Goal: Communication & Community: Answer question/provide support

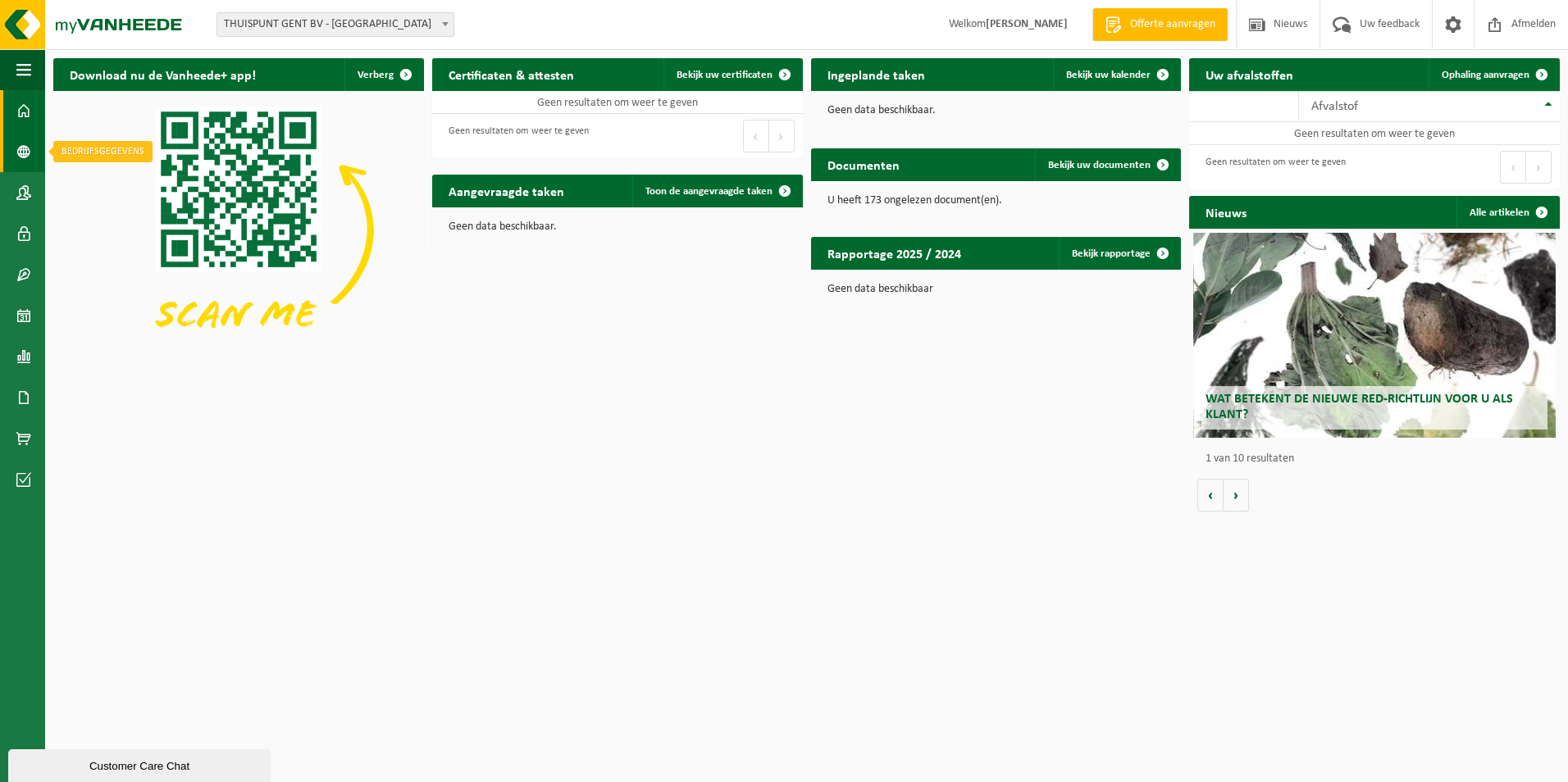
click at [30, 158] on span at bounding box center [23, 152] width 15 height 41
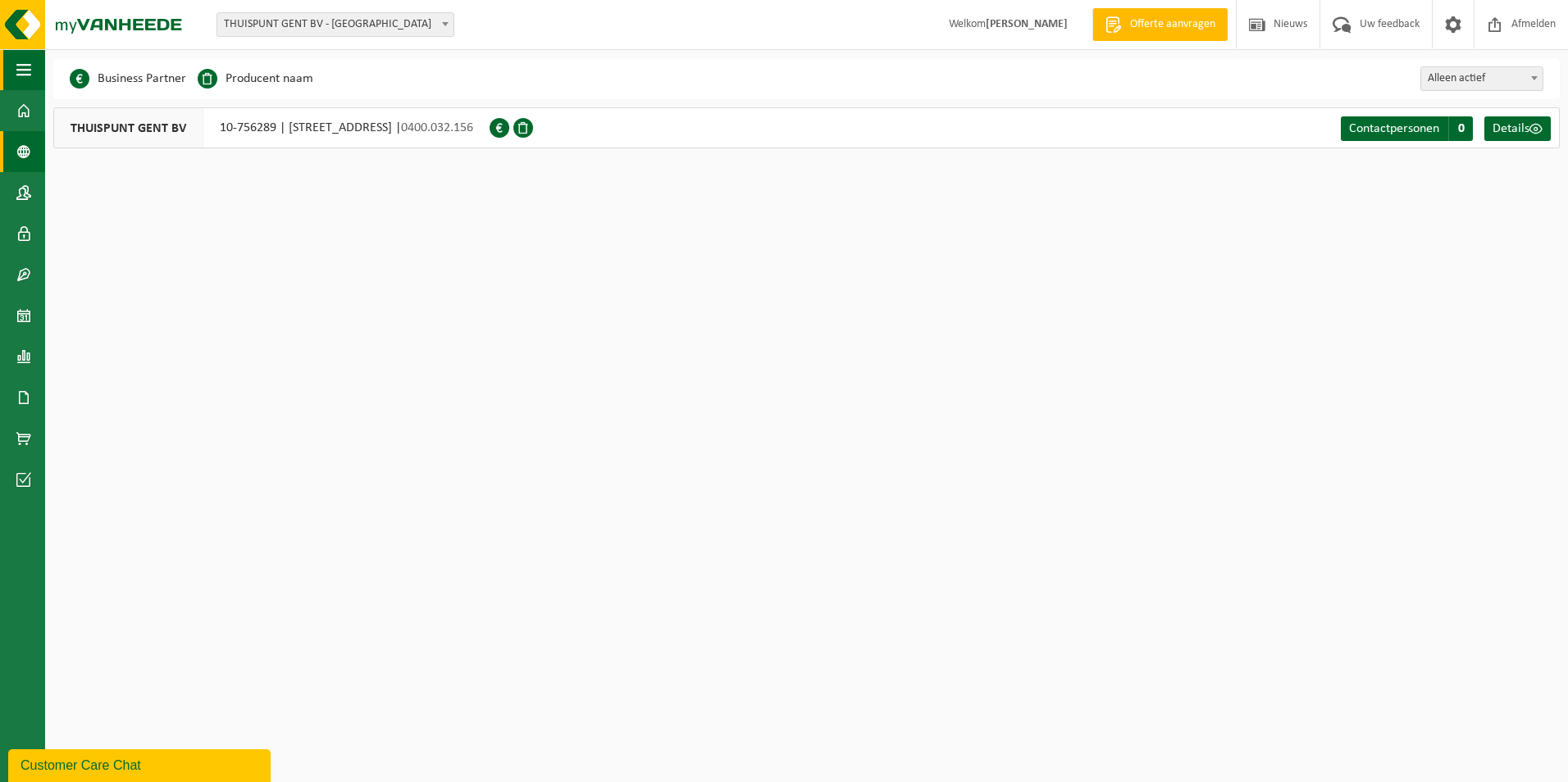
click at [25, 69] on span "button" at bounding box center [23, 70] width 15 height 41
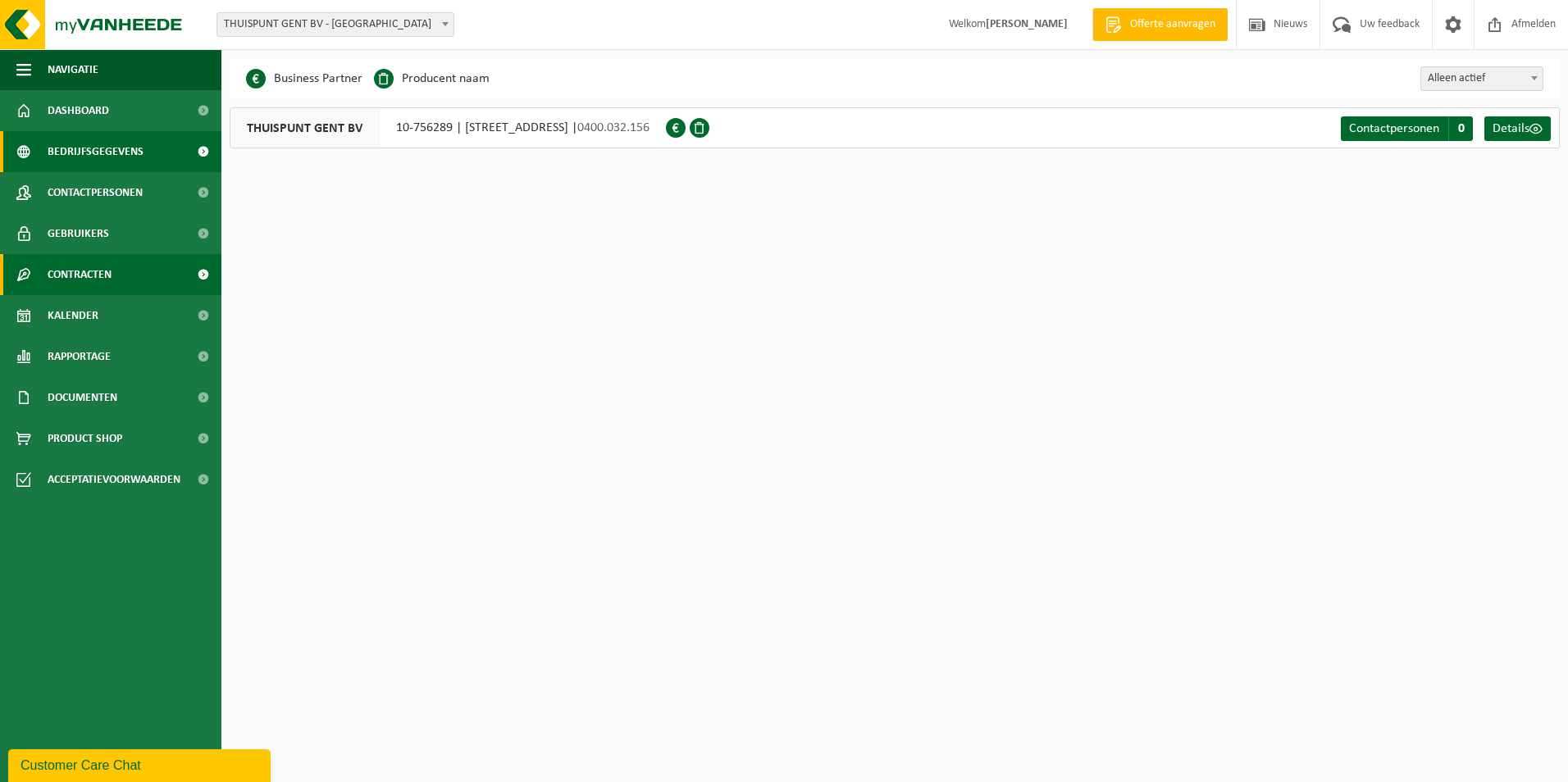
click at [89, 266] on span "Contracten" at bounding box center [79, 275] width 64 height 41
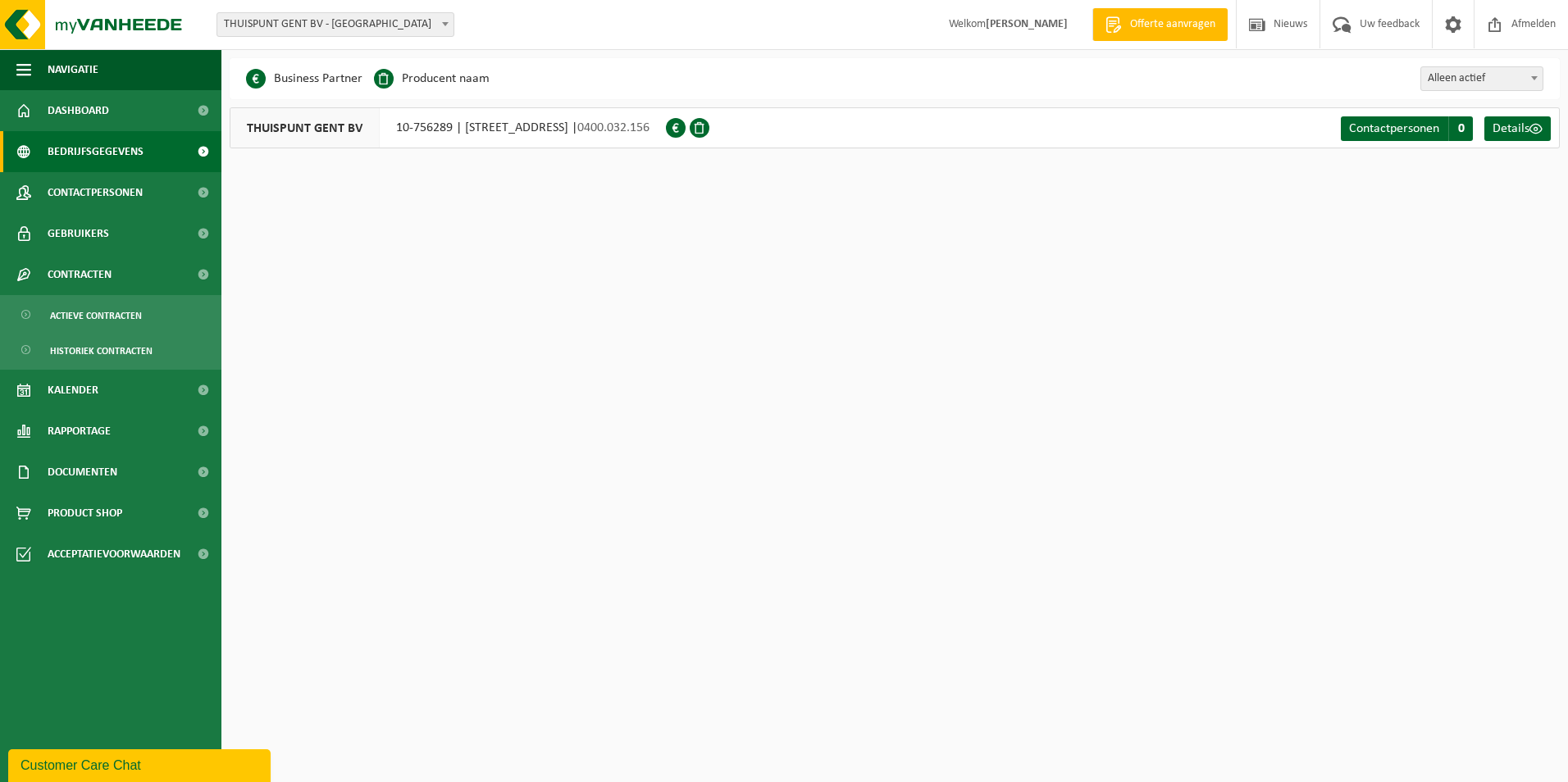
click at [176, 764] on div "Customer Care Chat" at bounding box center [139, 766] width 237 height 20
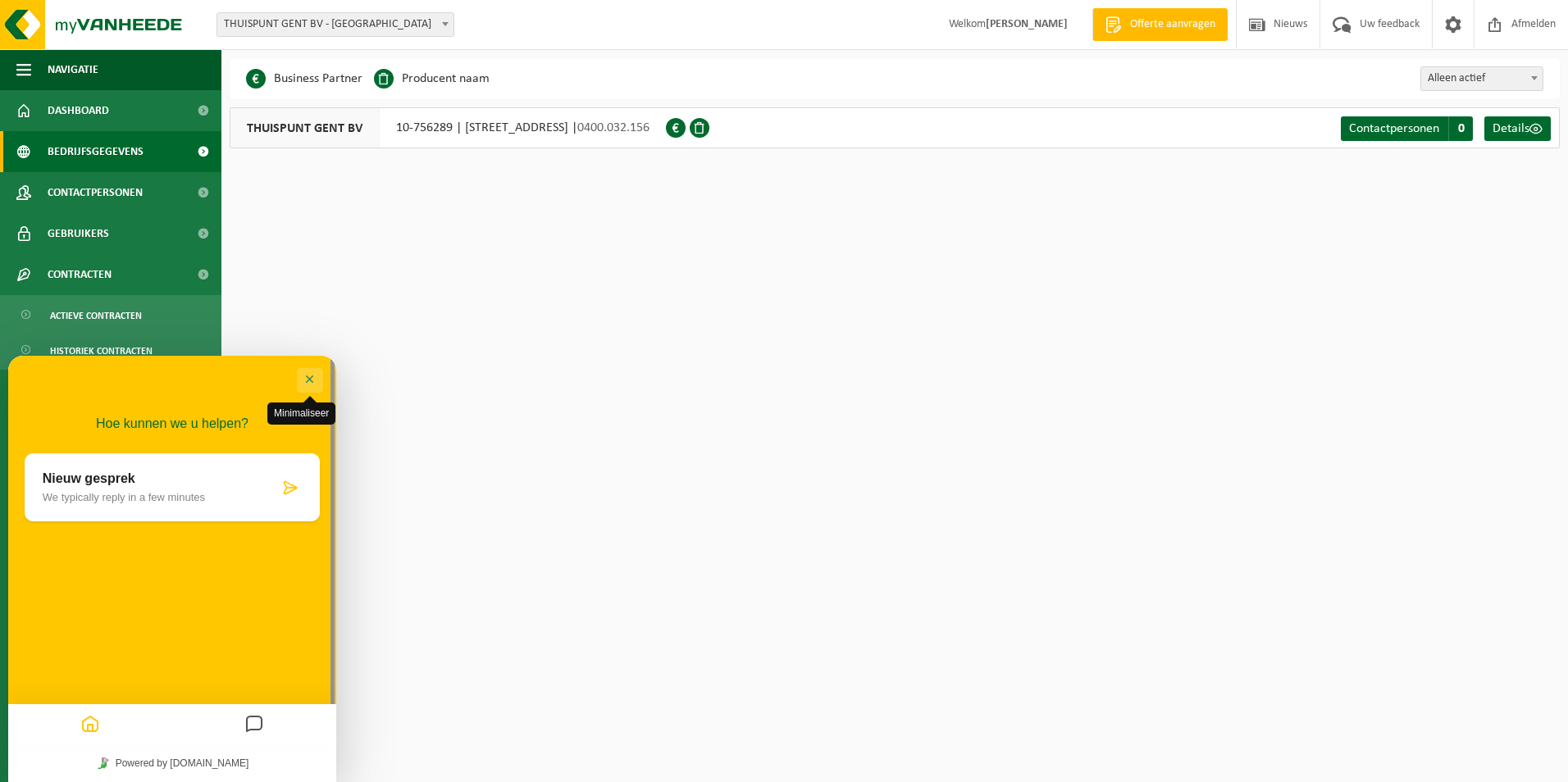
click at [308, 373] on button "Minimaliseer" at bounding box center [310, 380] width 27 height 25
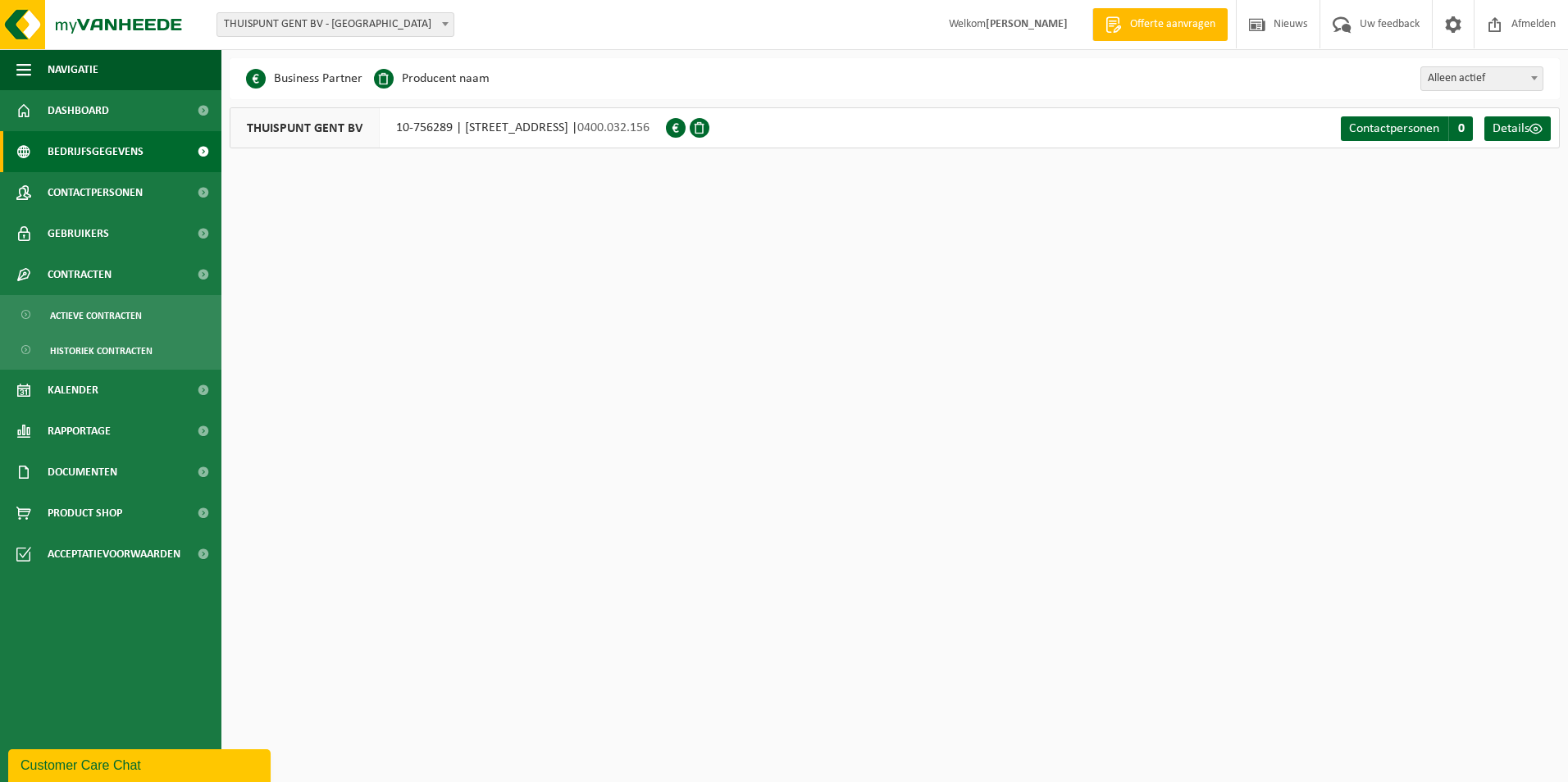
click at [123, 767] on div "Customer Care Chat" at bounding box center [139, 766] width 237 height 20
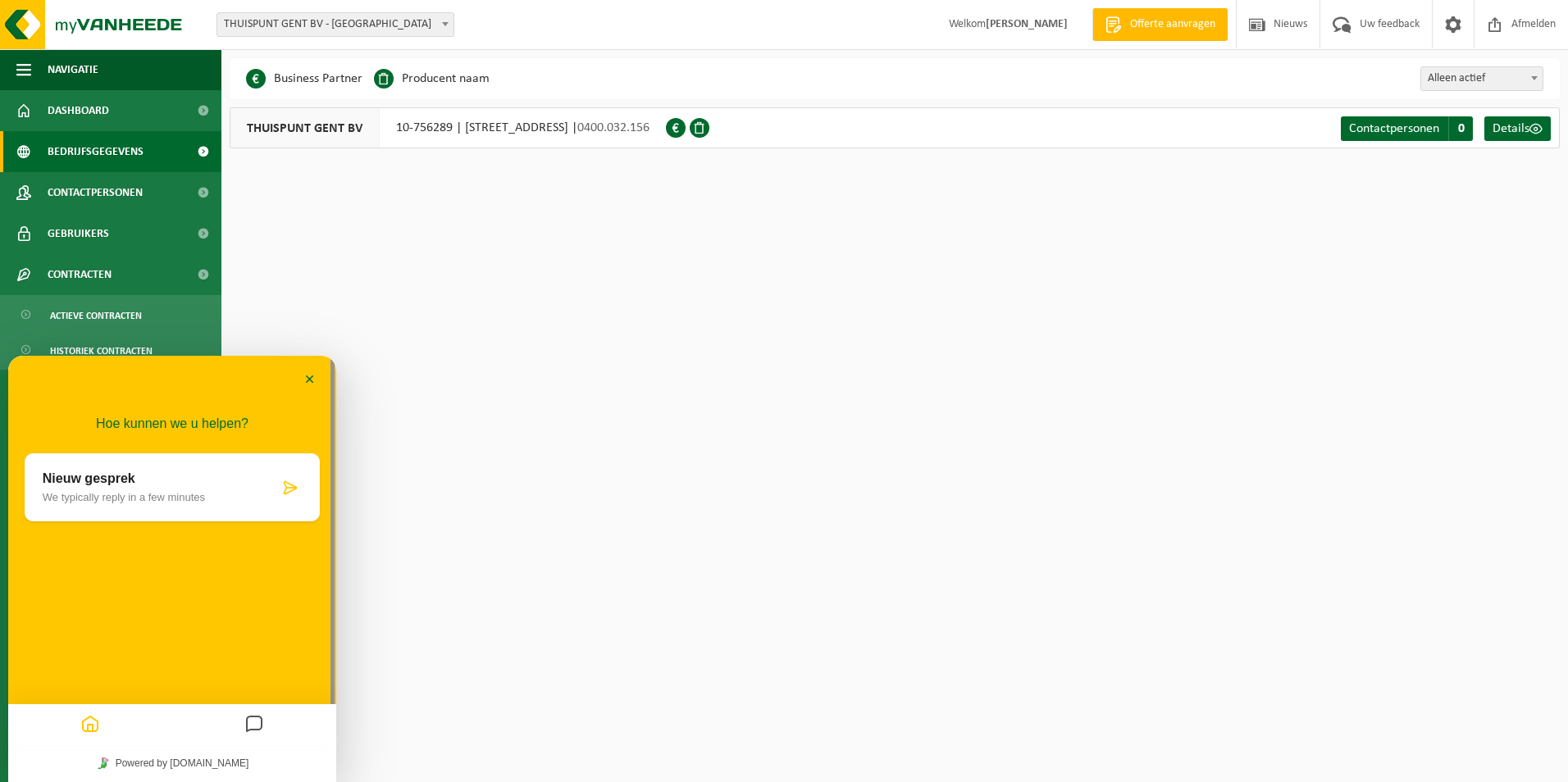
click at [120, 485] on p "Nieuw gesprek" at bounding box center [161, 478] width 237 height 15
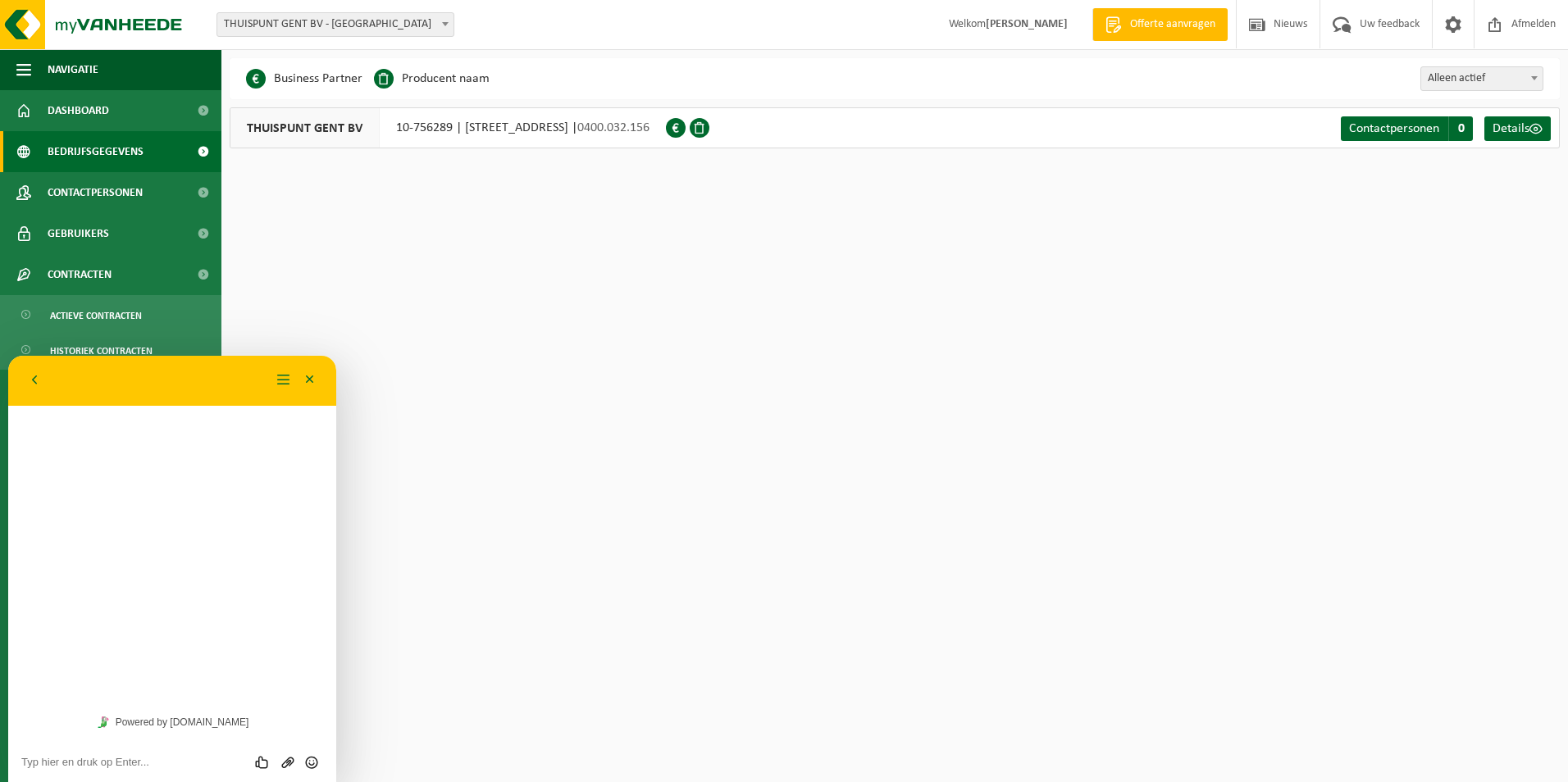
click at [9, 356] on textarea at bounding box center [9, 356] width 0 height 0
type textarea "Beste, ik had een vraag ivm een ophaling ingepland voor vandaag. Alvast bedankt"
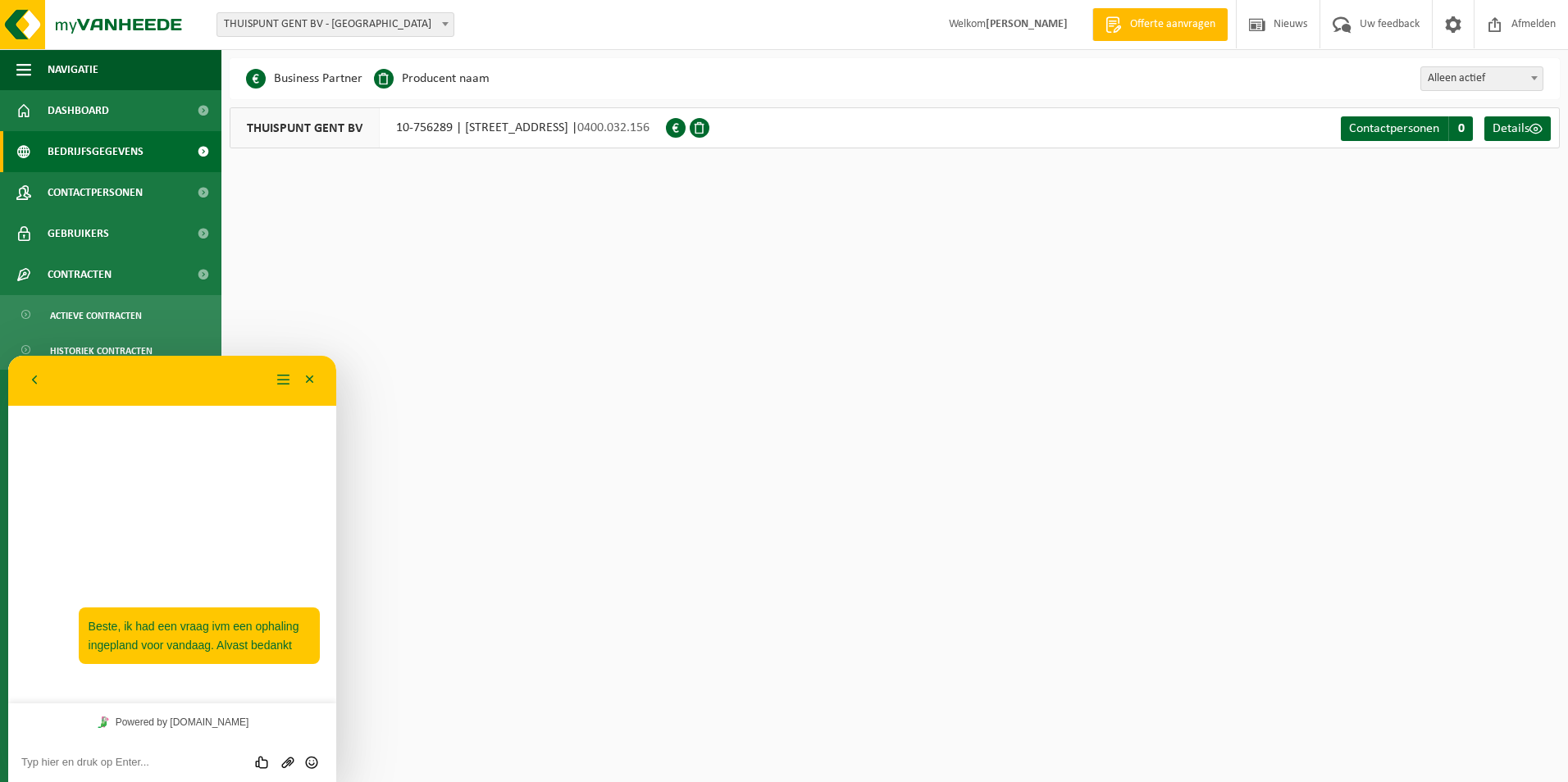
click at [583, 413] on html "Vestiging: THUISPUNT GENT BV - GENT THUISPUNT GENT BV - MARIAKERKE WONINGENT - …" at bounding box center [784, 391] width 1568 height 782
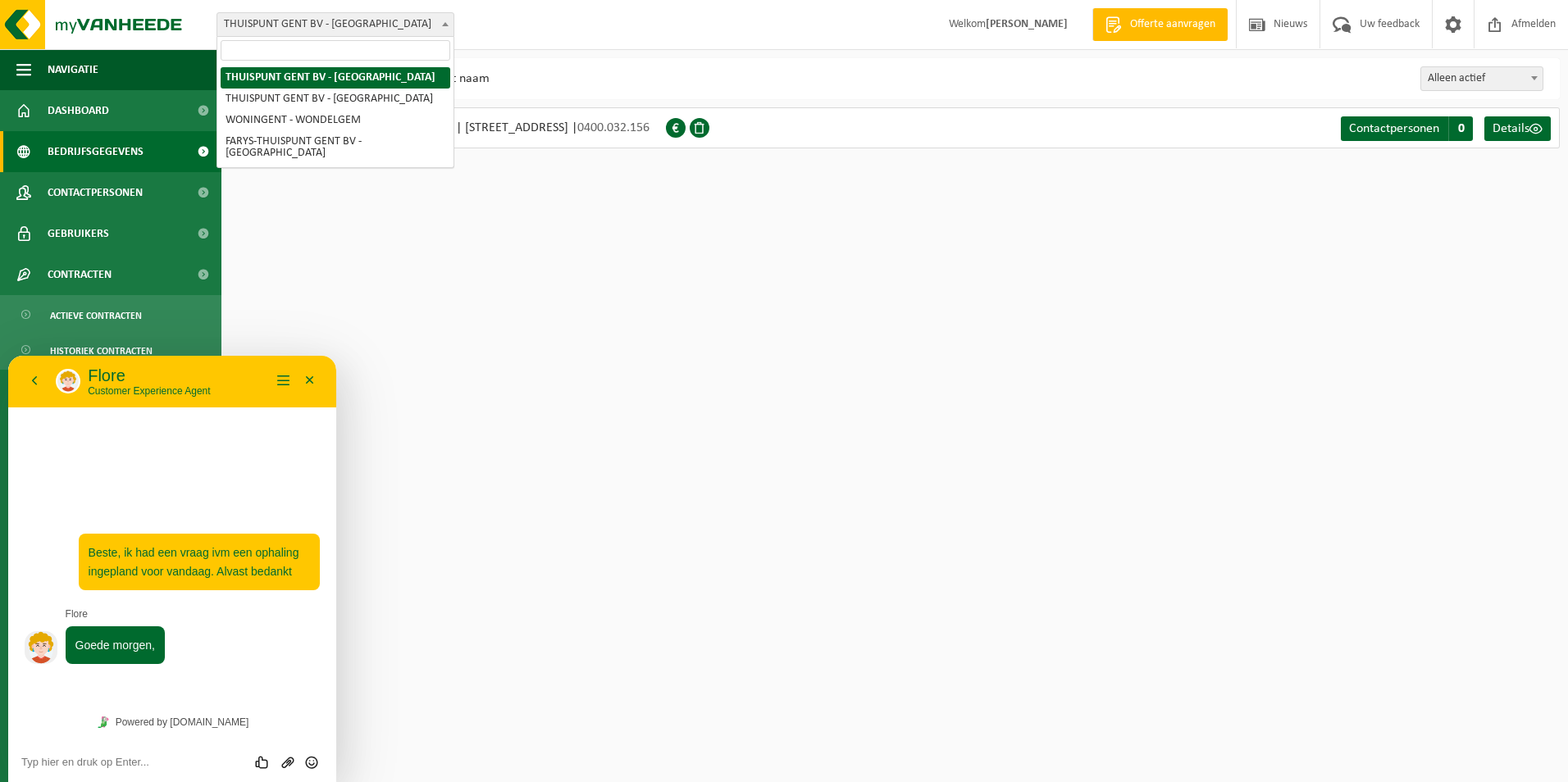
click at [325, 33] on span "THUISPUNT GENT BV - [GEOGRAPHIC_DATA]" at bounding box center [335, 24] width 237 height 23
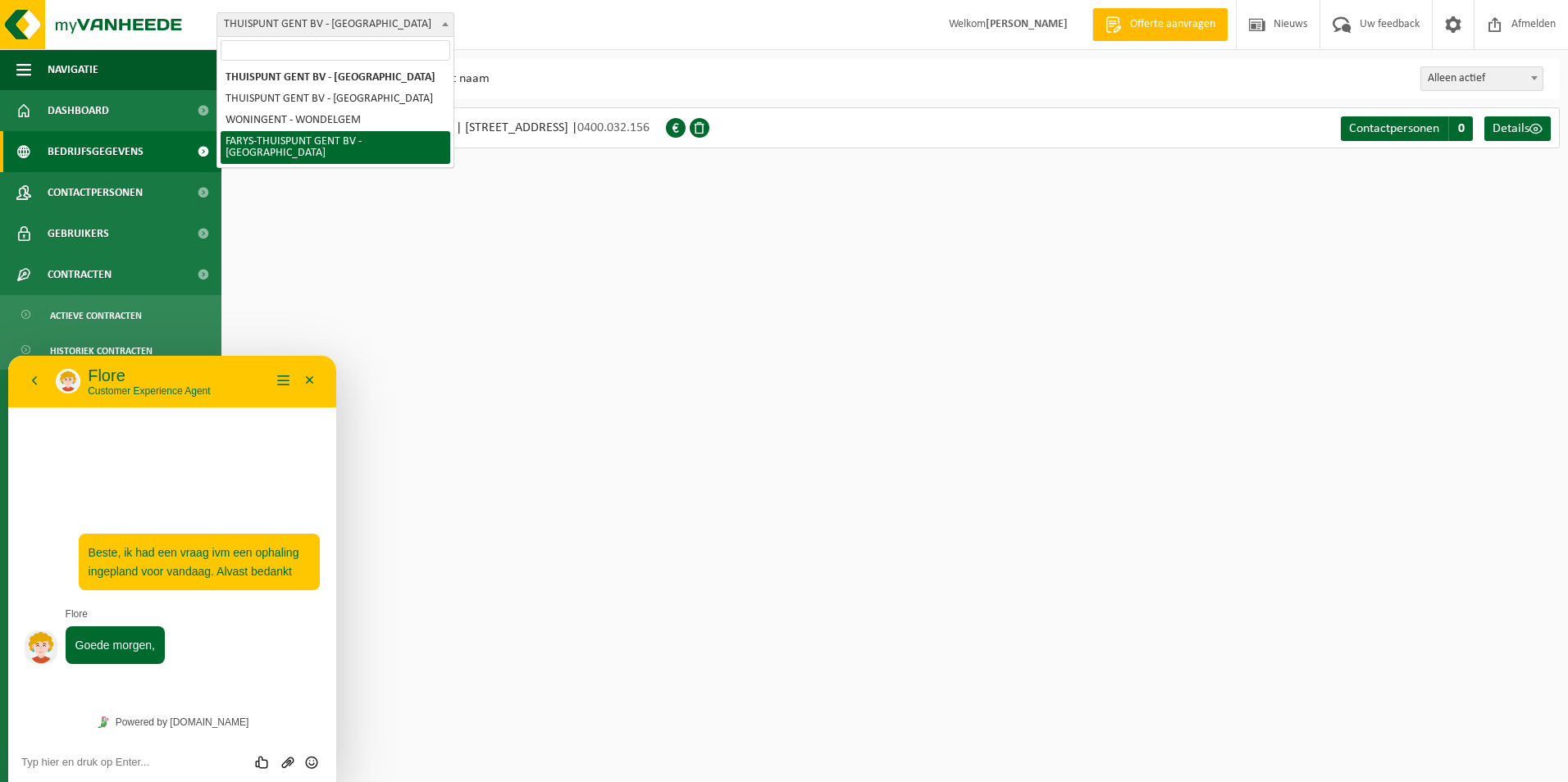
select select "126076"
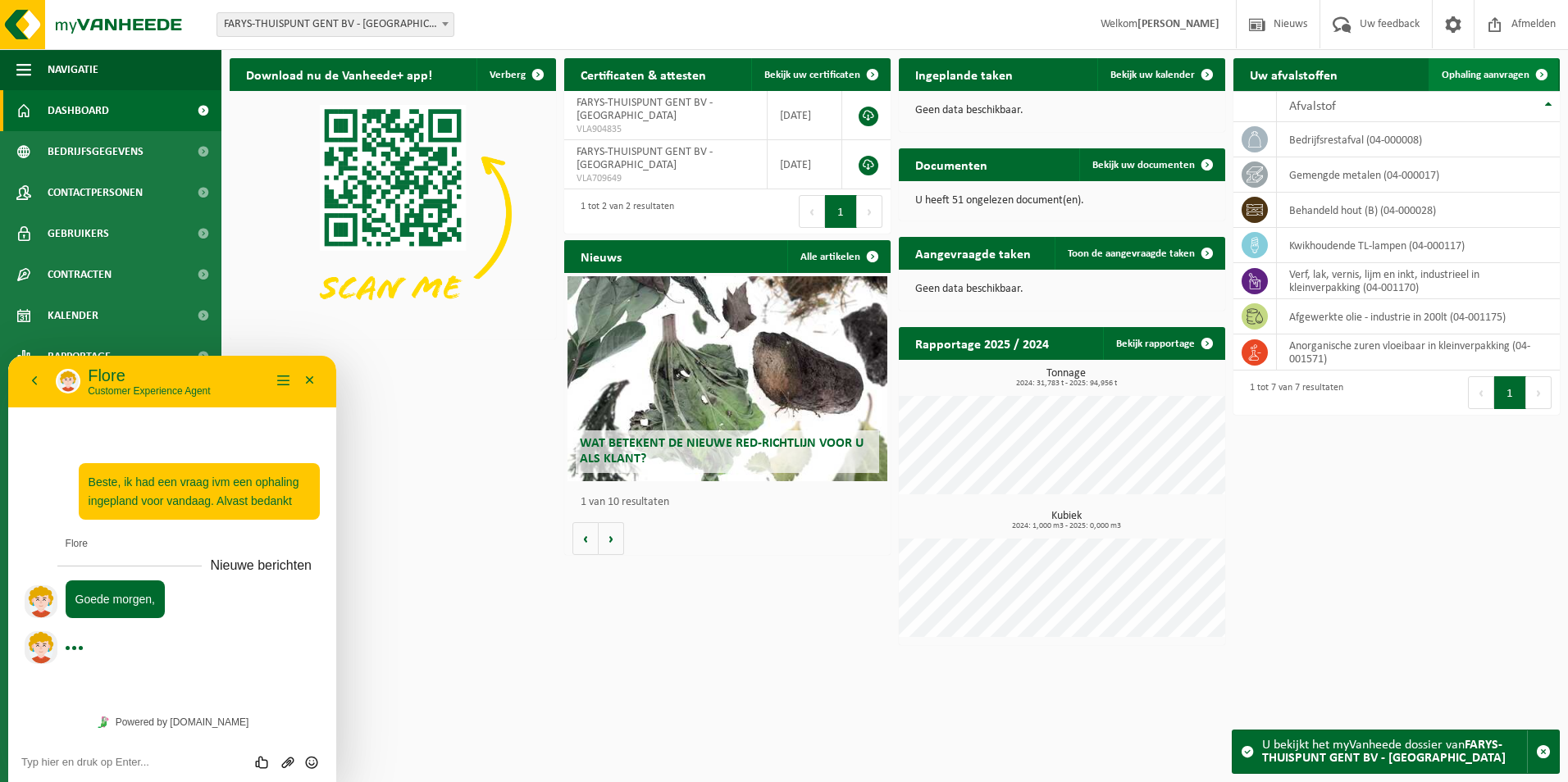
click at [1490, 67] on link "Ophaling aanvragen" at bounding box center [1493, 75] width 130 height 33
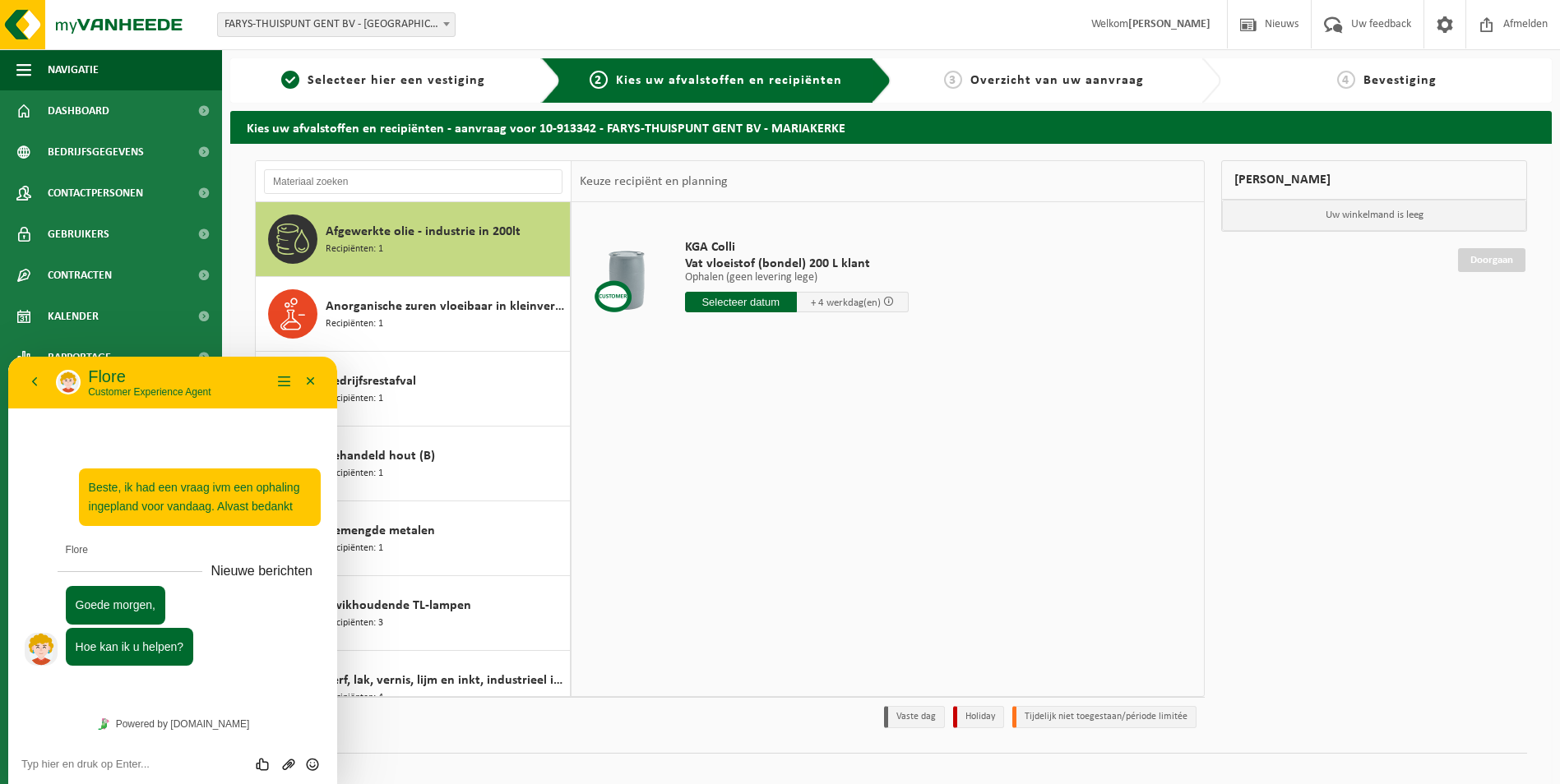
click at [1089, 80] on span "Overzicht van uw aanvraag" at bounding box center [1057, 80] width 173 height 13
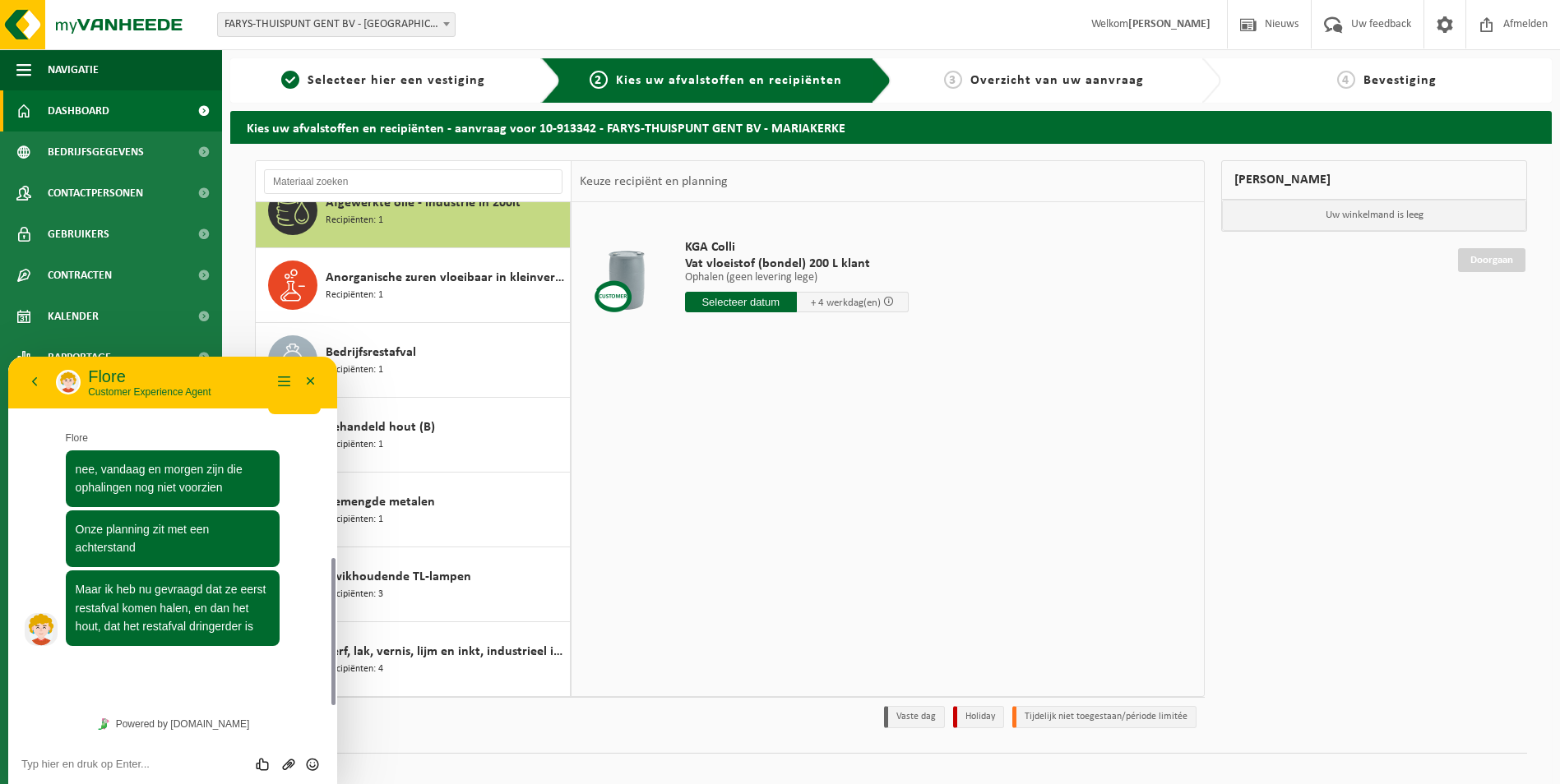
scroll to position [430, 0]
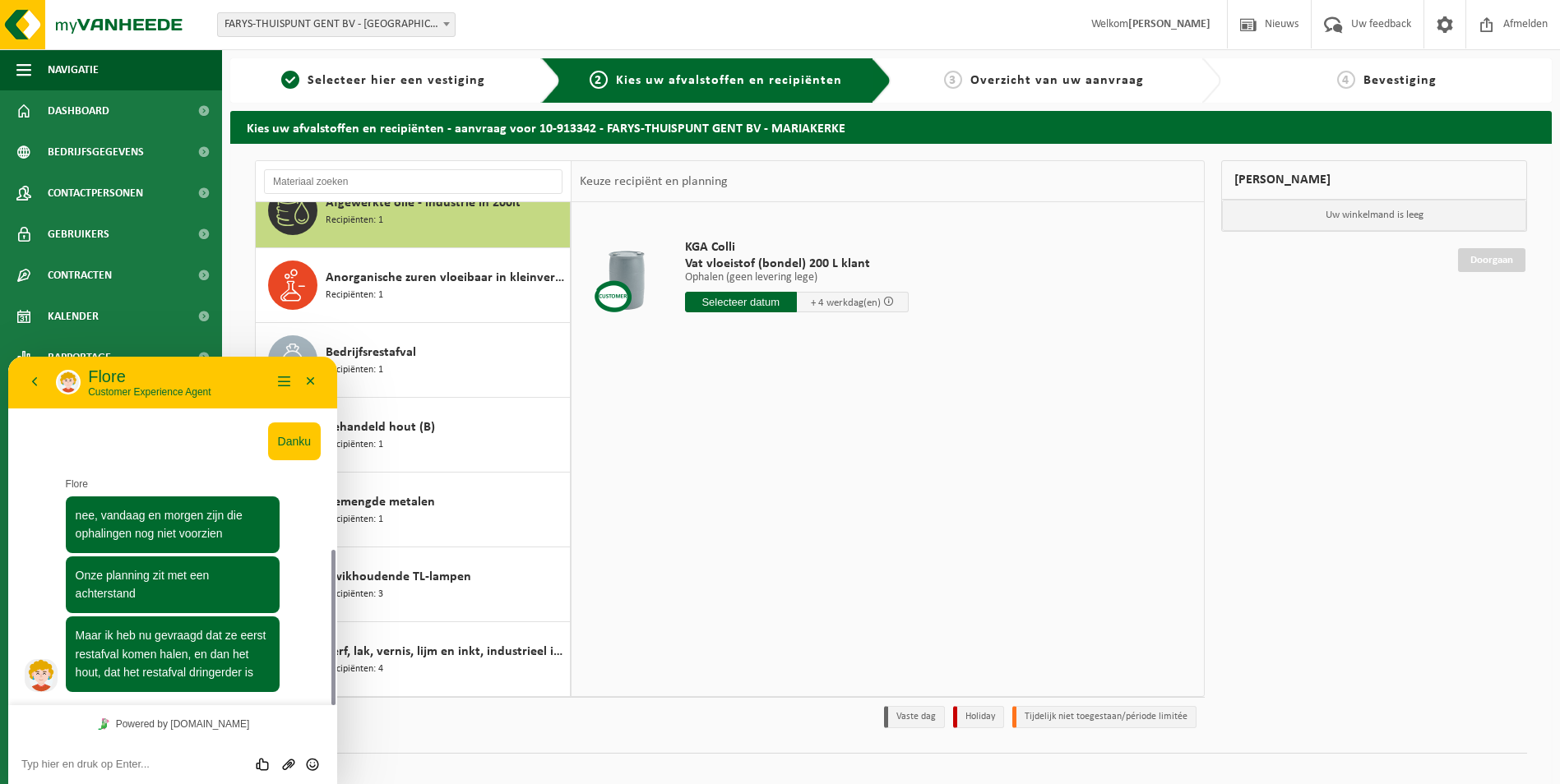
click at [9, 357] on textarea at bounding box center [9, 357] width 0 height 0
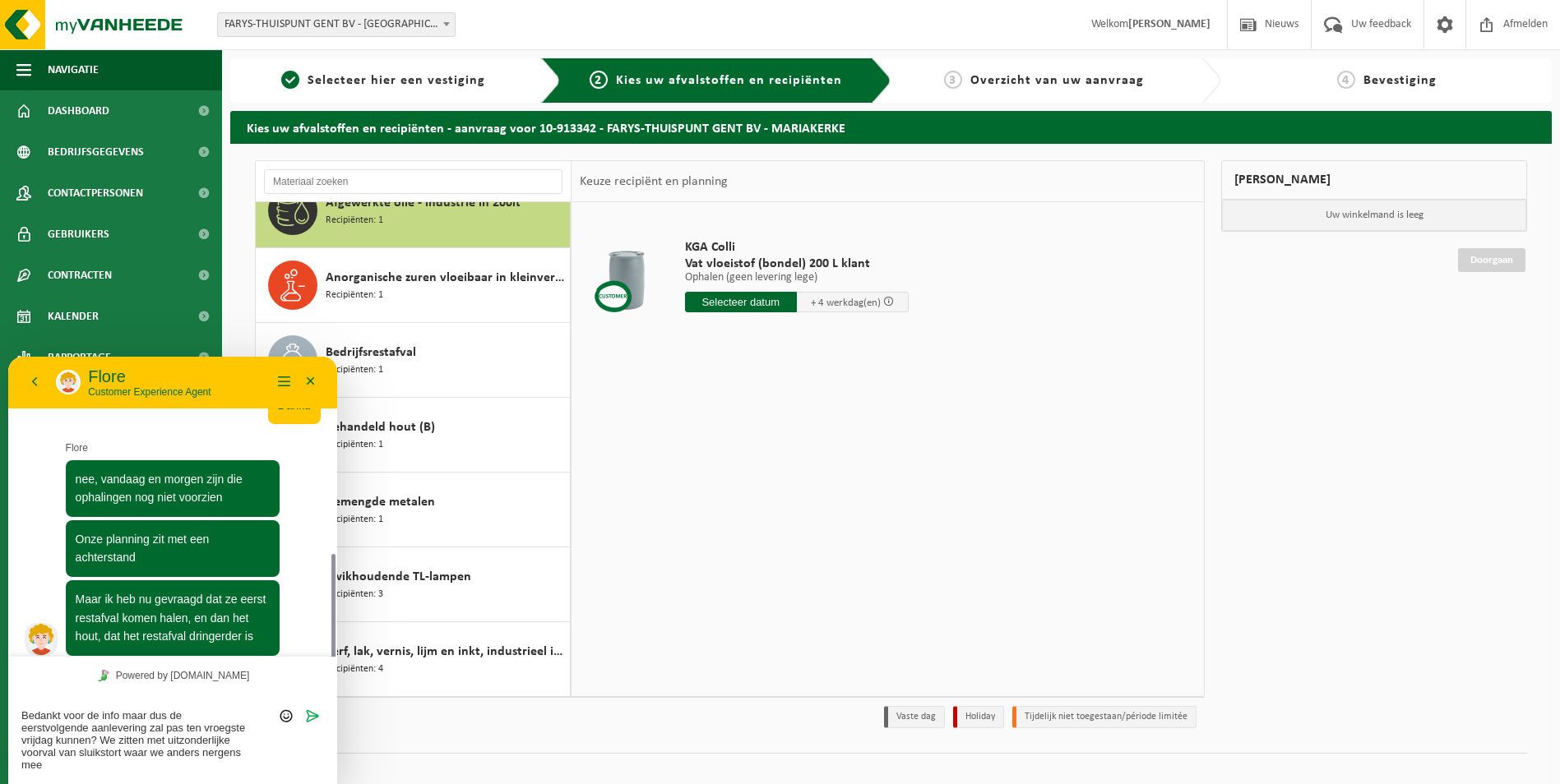
scroll to position [479, 0]
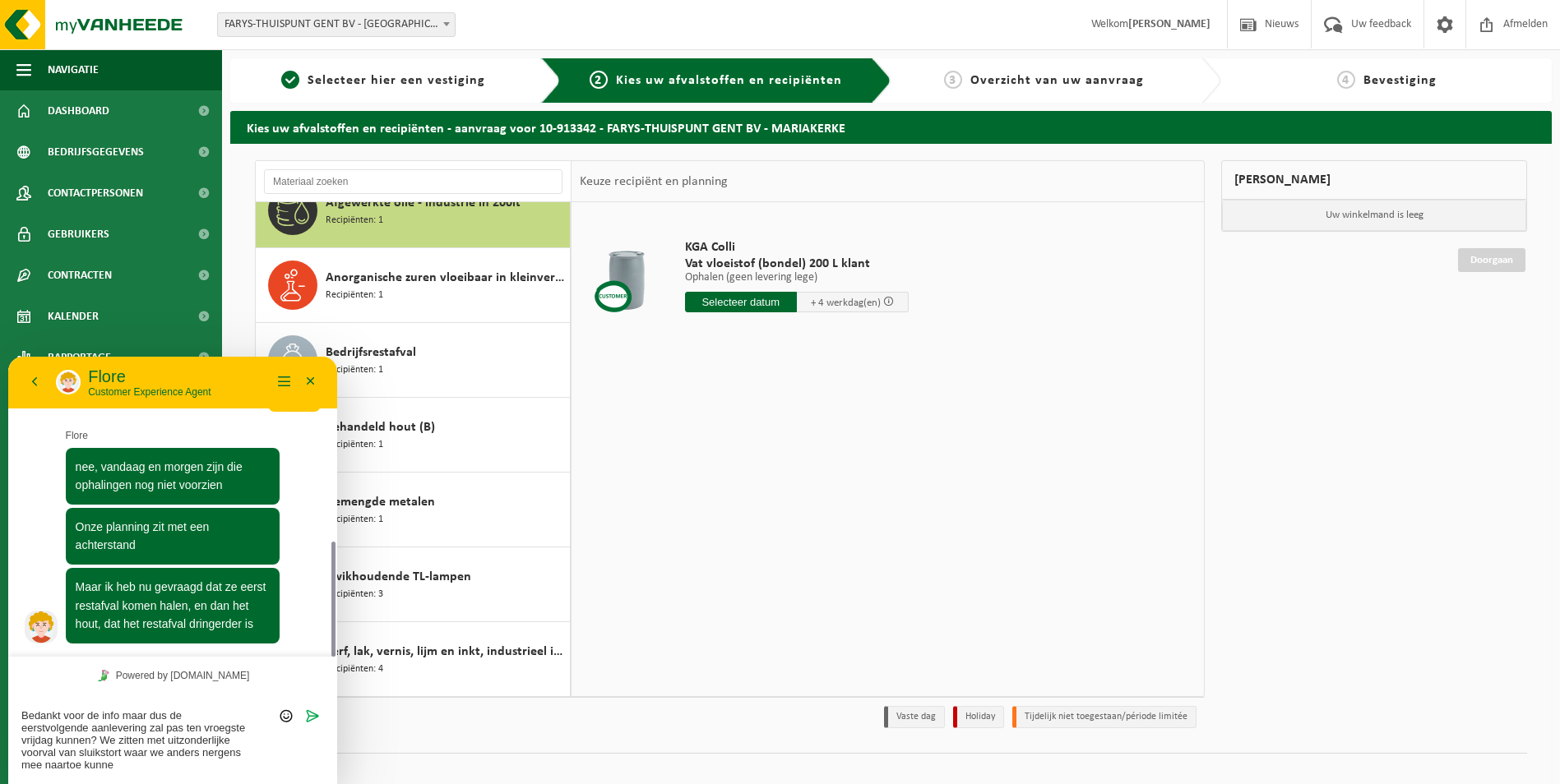
type textarea "Bedankt voor de info maar dus de eerstvolgende aanlevering zal pas ten vroegste…"
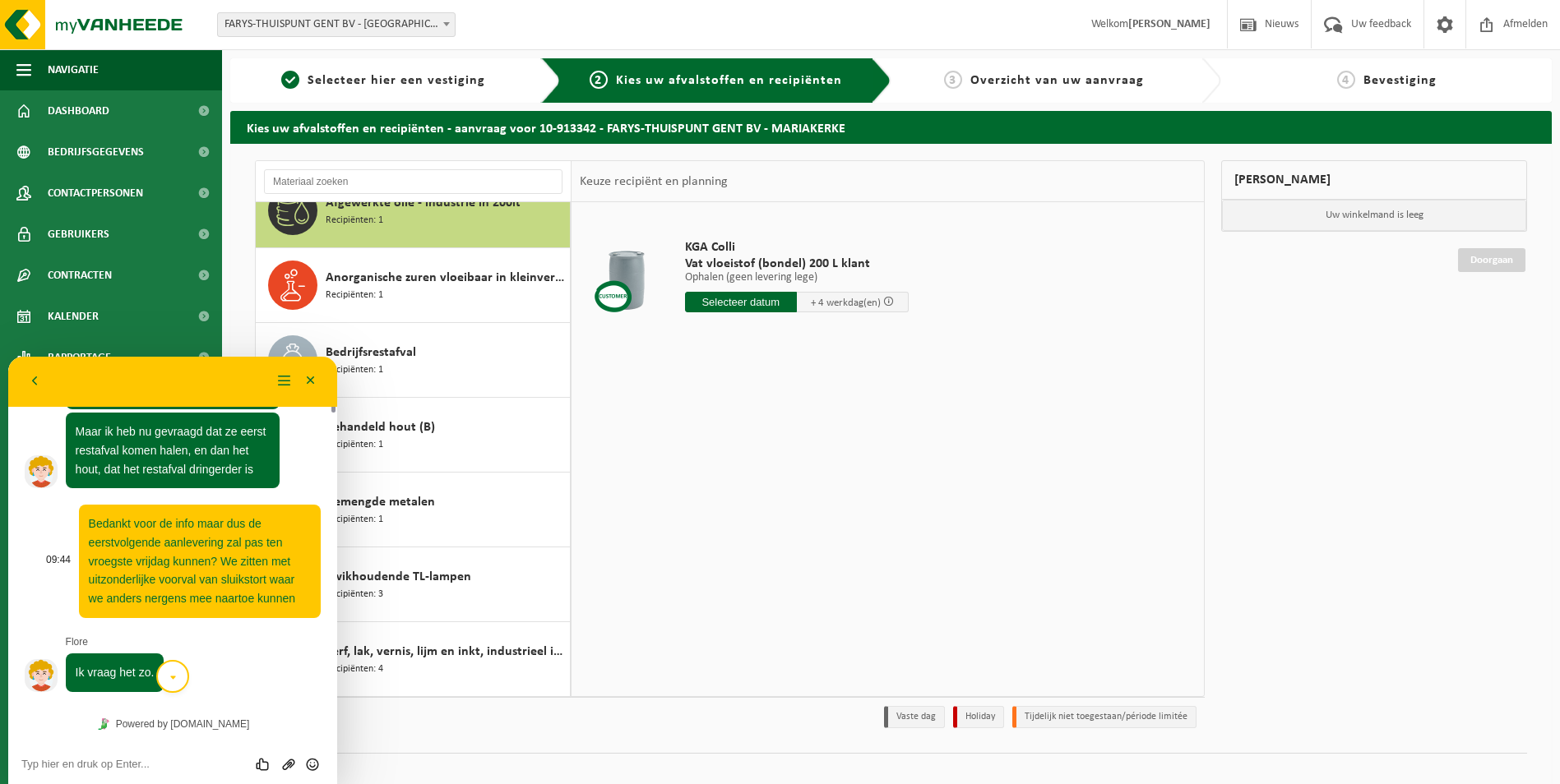
scroll to position [19, 0]
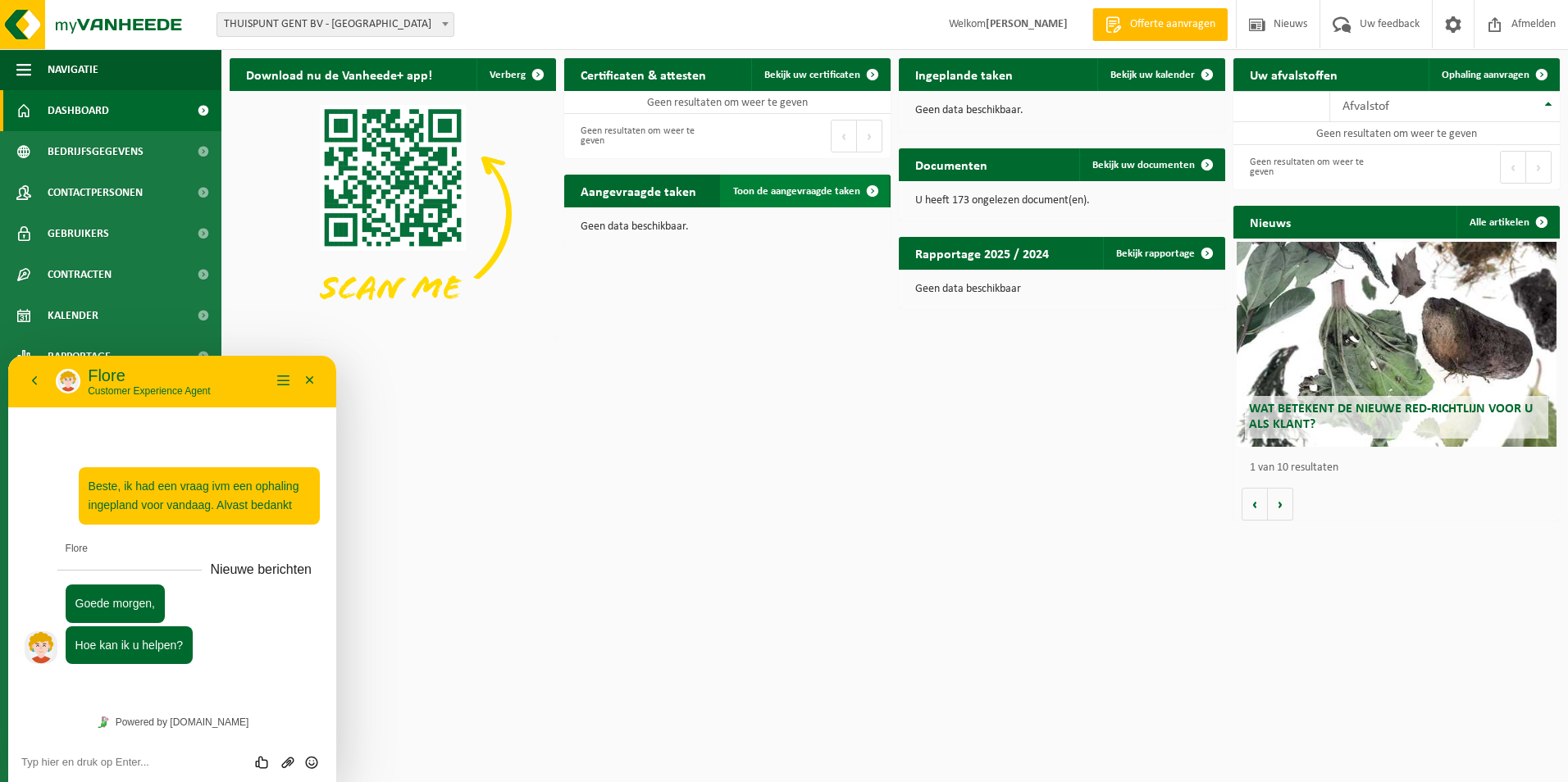
click at [821, 197] on span "Toon de aangevraagde taken" at bounding box center [796, 191] width 127 height 10
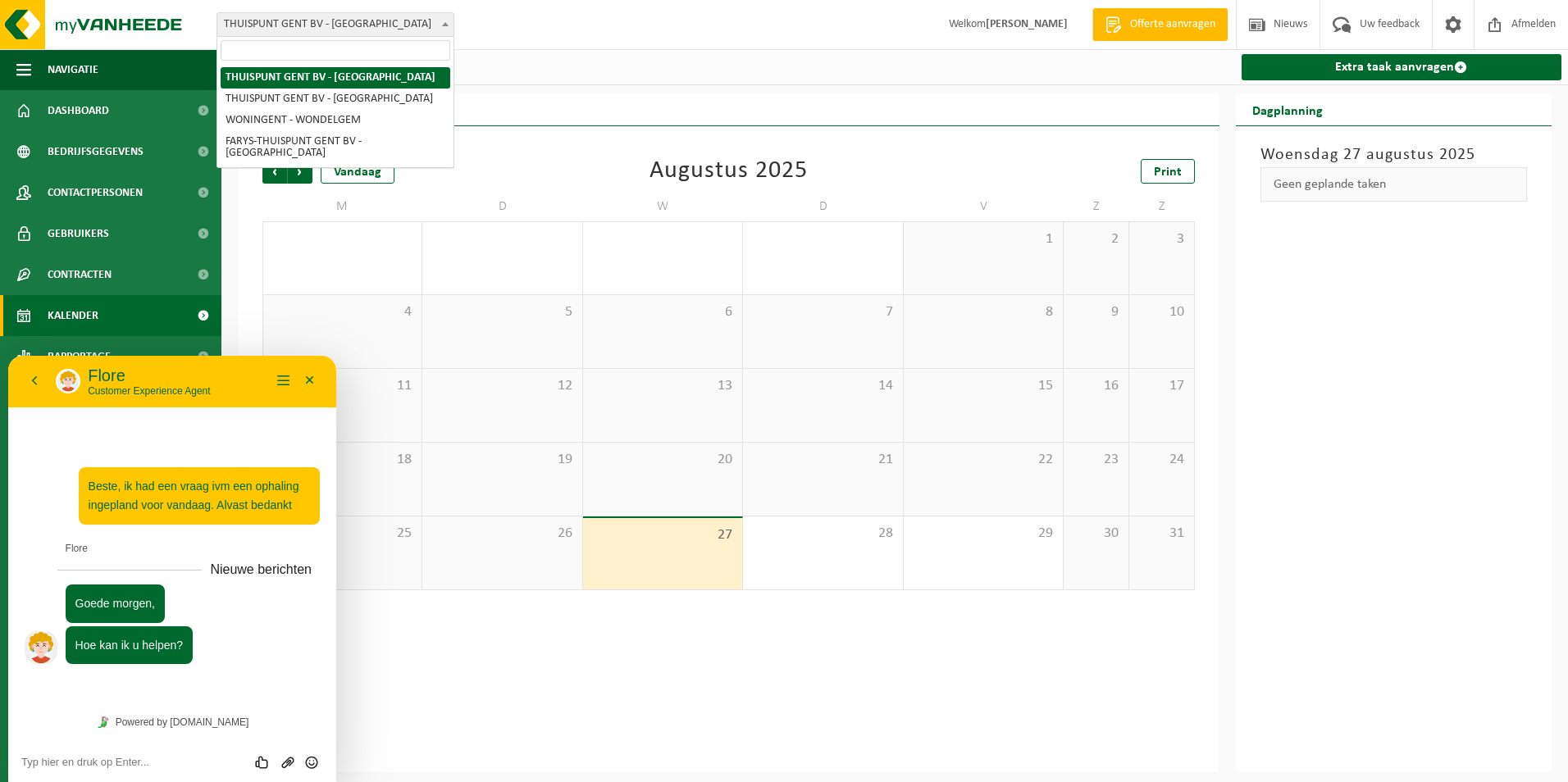
click at [354, 21] on span "THUISPUNT GENT BV - [GEOGRAPHIC_DATA]" at bounding box center [335, 24] width 237 height 23
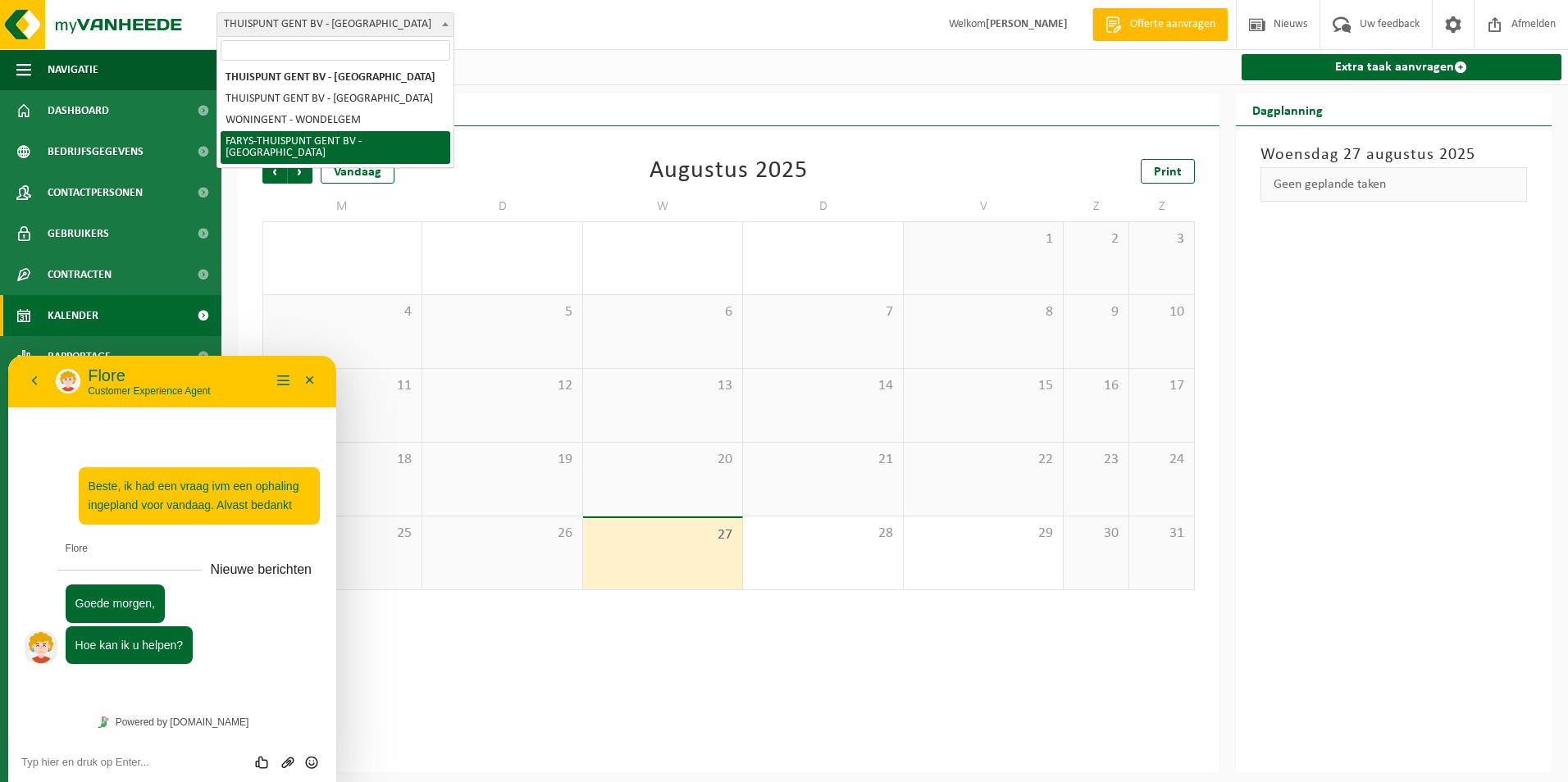
select select "126076"
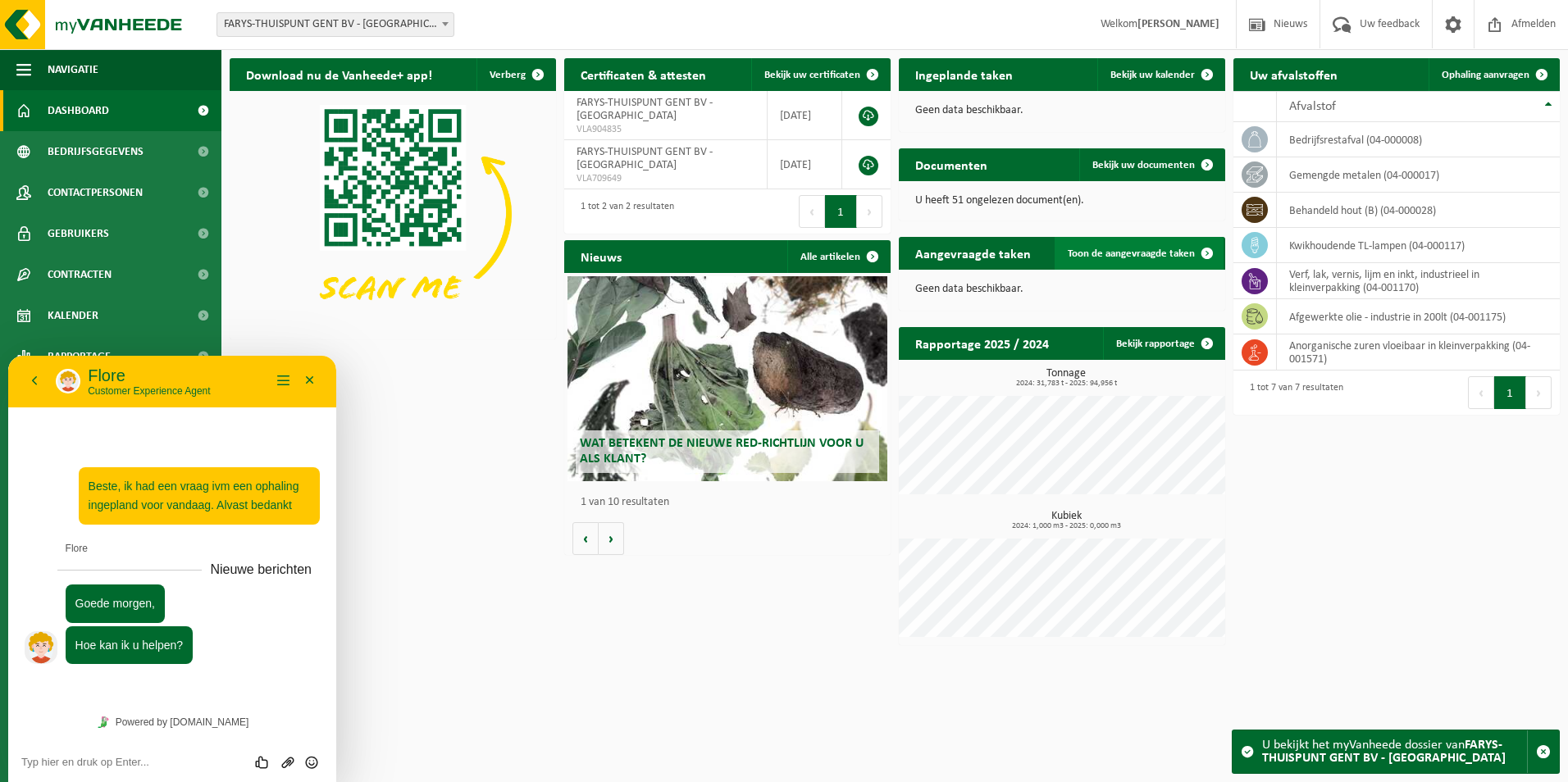
click at [1185, 256] on span "Toon de aangevraagde taken" at bounding box center [1131, 254] width 127 height 10
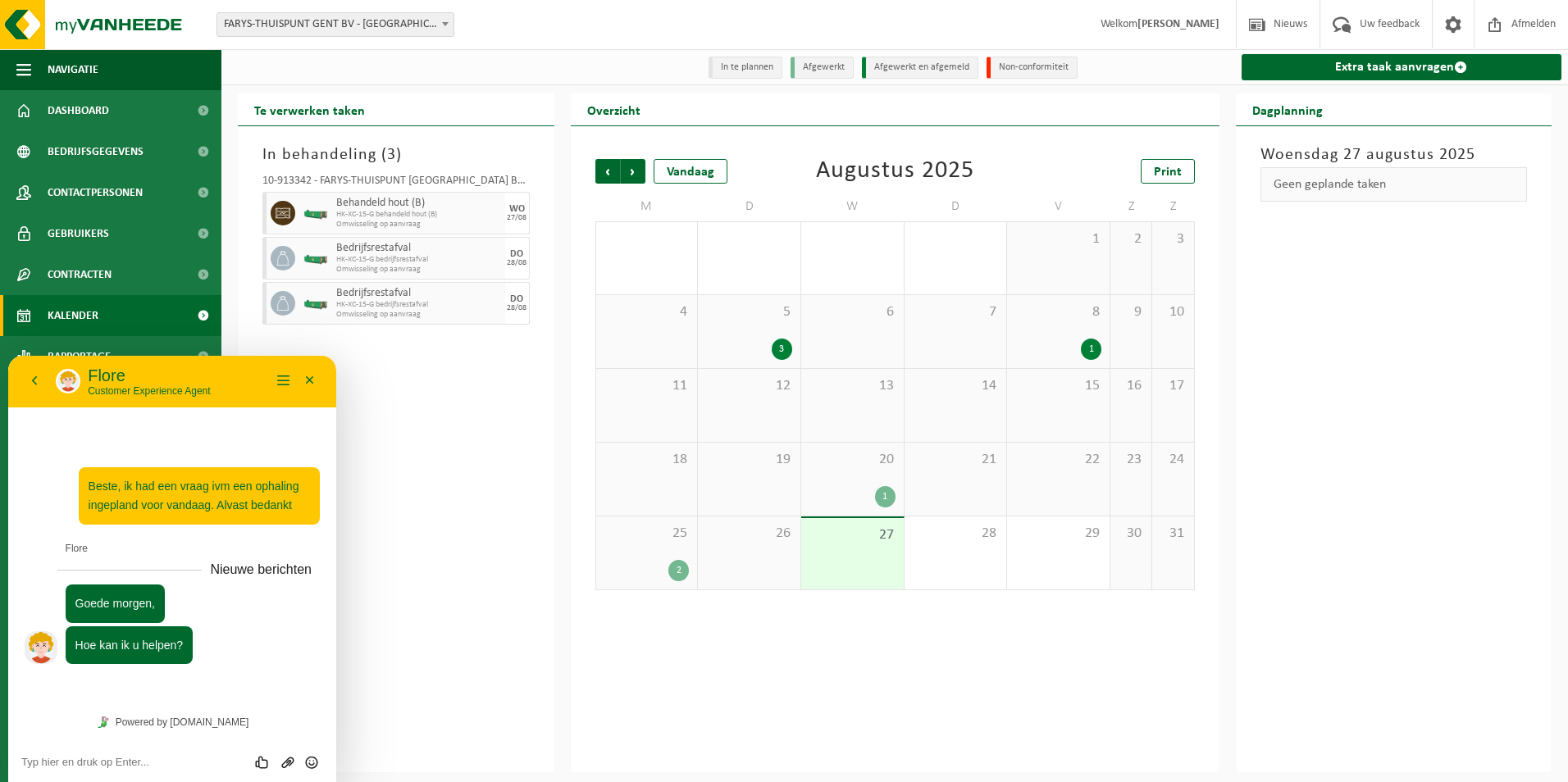
click at [649, 564] on div "2" at bounding box center [647, 570] width 85 height 22
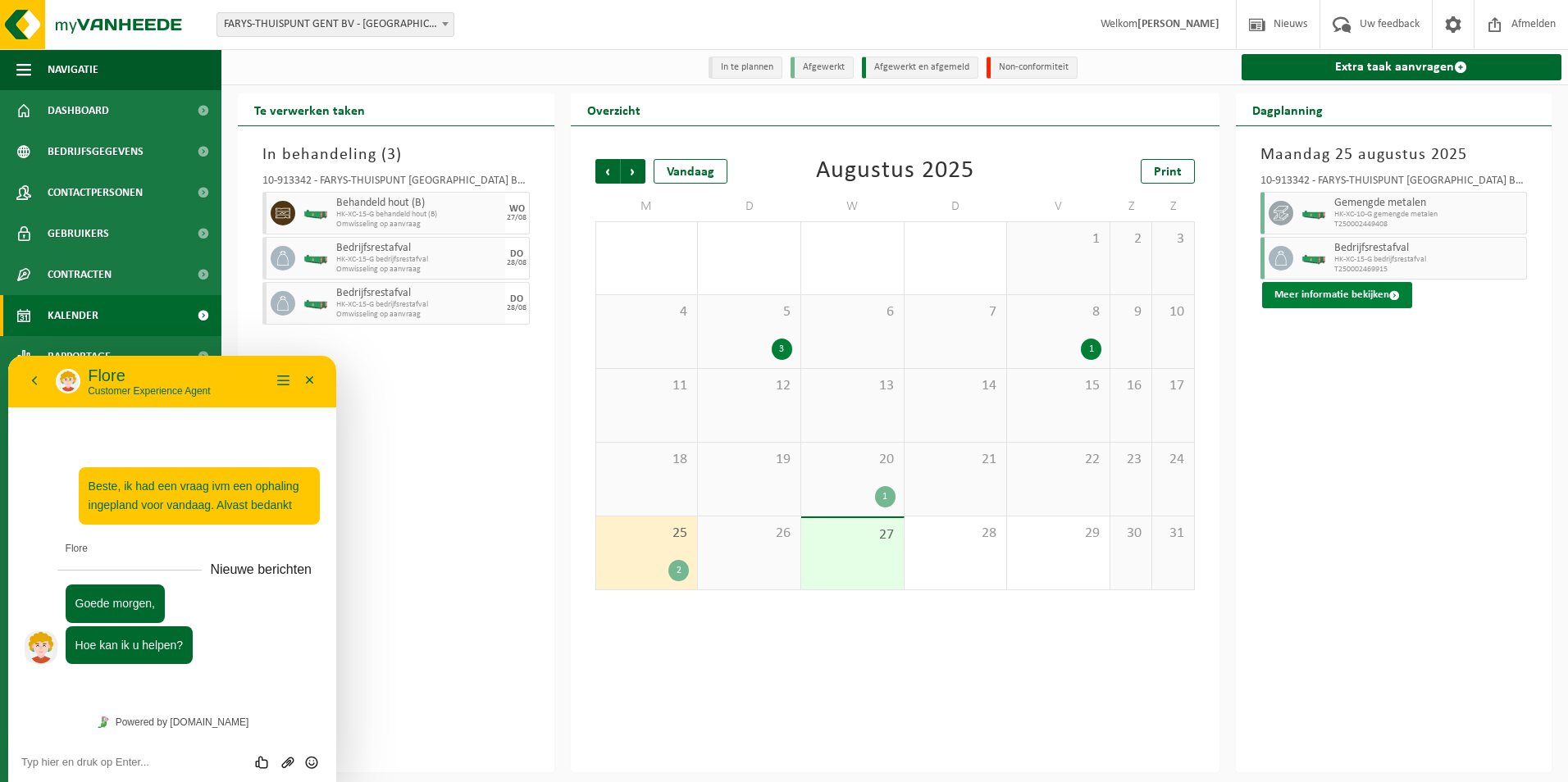
click at [1360, 299] on button "Meer informatie bekijken" at bounding box center [1337, 295] width 150 height 27
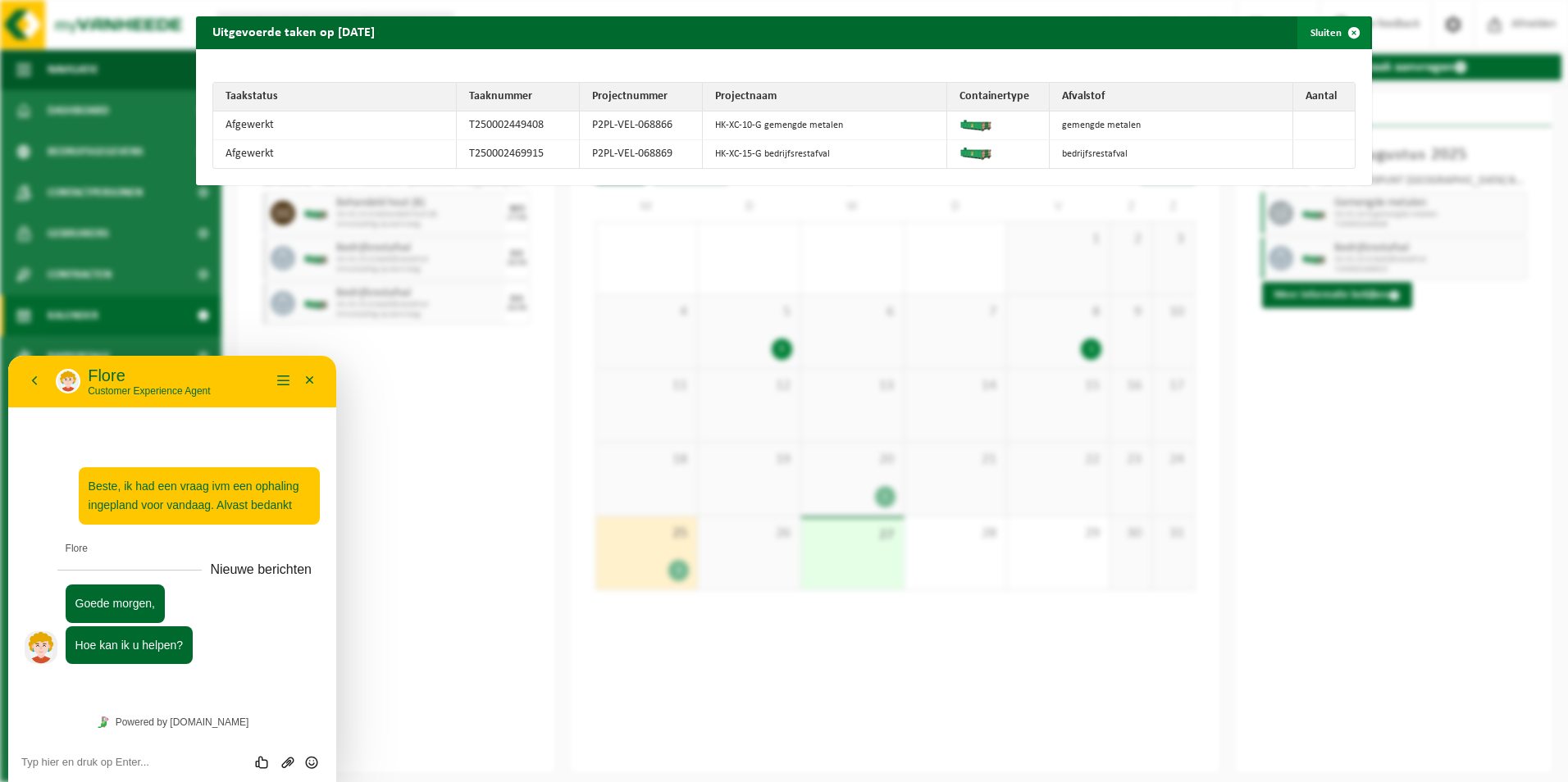
click at [1346, 29] on span "button" at bounding box center [1354, 33] width 33 height 33
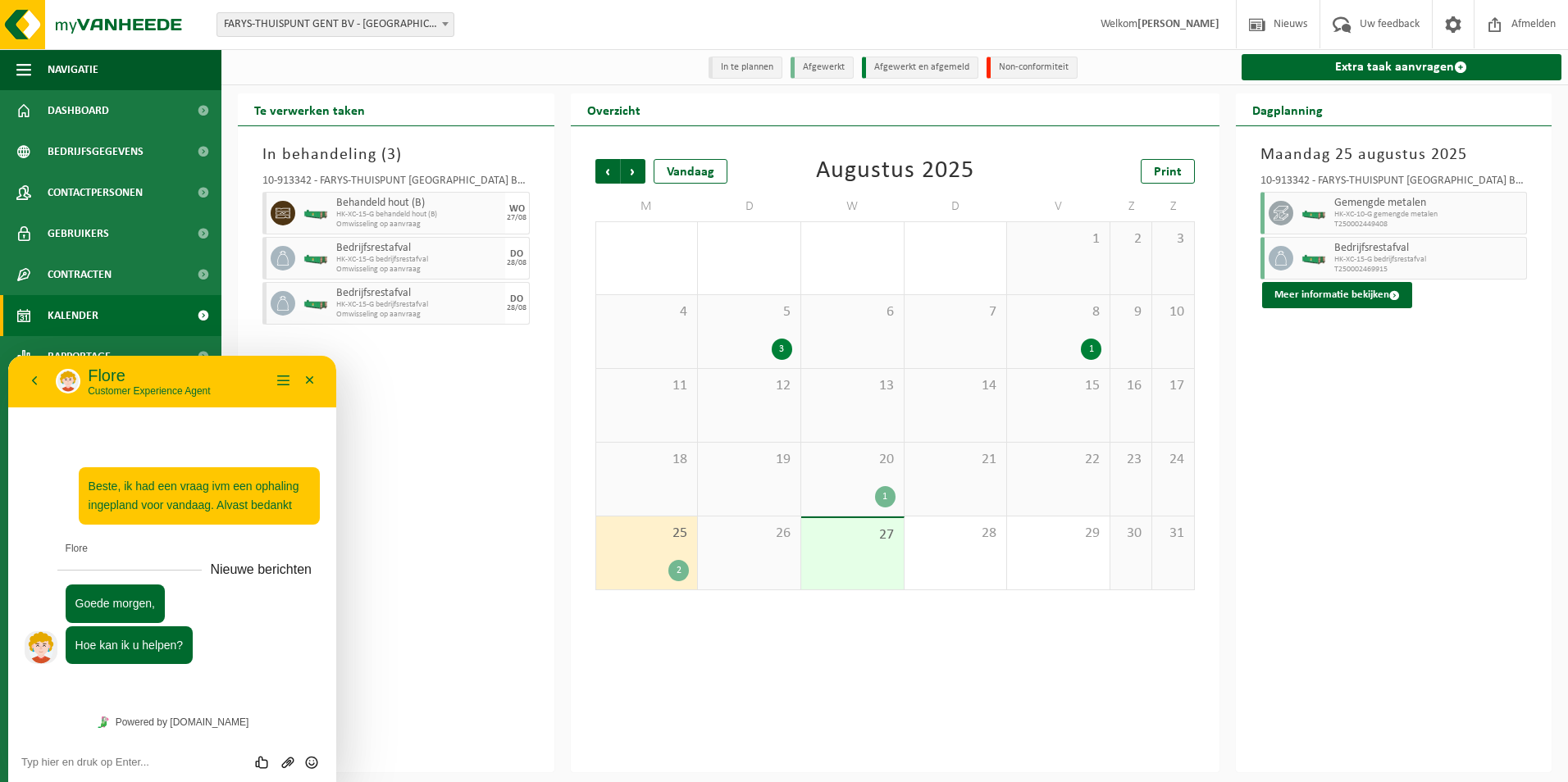
click at [486, 207] on span "Behandeld hout (B)" at bounding box center [419, 203] width 165 height 13
click at [9, 356] on textarea at bounding box center [9, 356] width 0 height 0
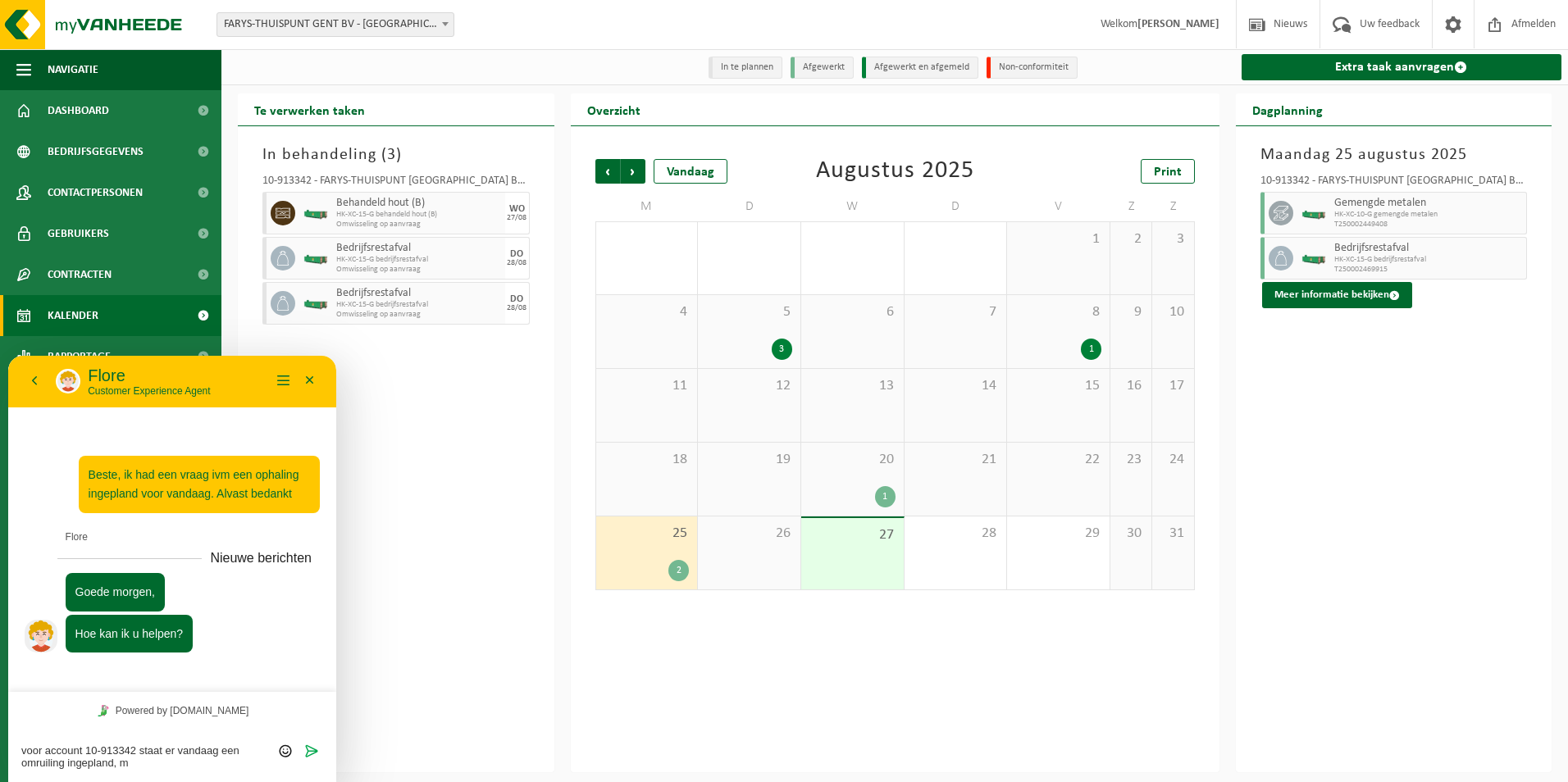
click at [9, 356] on textarea "voor account 10-913342 staat er vandaag een omruiling ingepland, m" at bounding box center [9, 356] width 0 height 0
click at [9, 356] on textarea "voor account 10-913342 staat er vandaag een omruiling voor behandeld hout ingep…" at bounding box center [9, 356] width 0 height 0
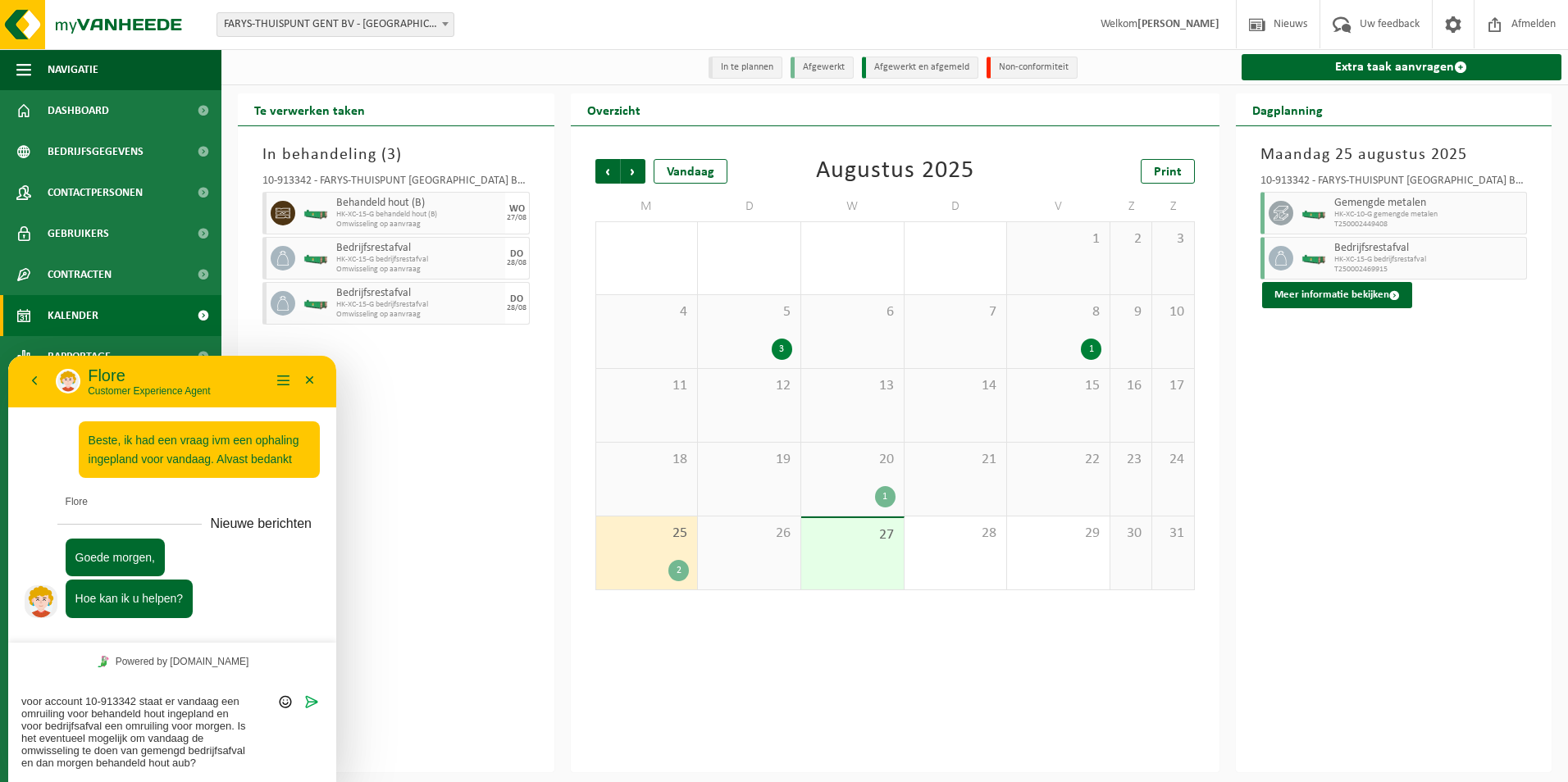
click at [9, 356] on textarea "voor account 10-913342 staat er vandaag een omruiling voor behandeld hout ingep…" at bounding box center [9, 356] width 0 height 0
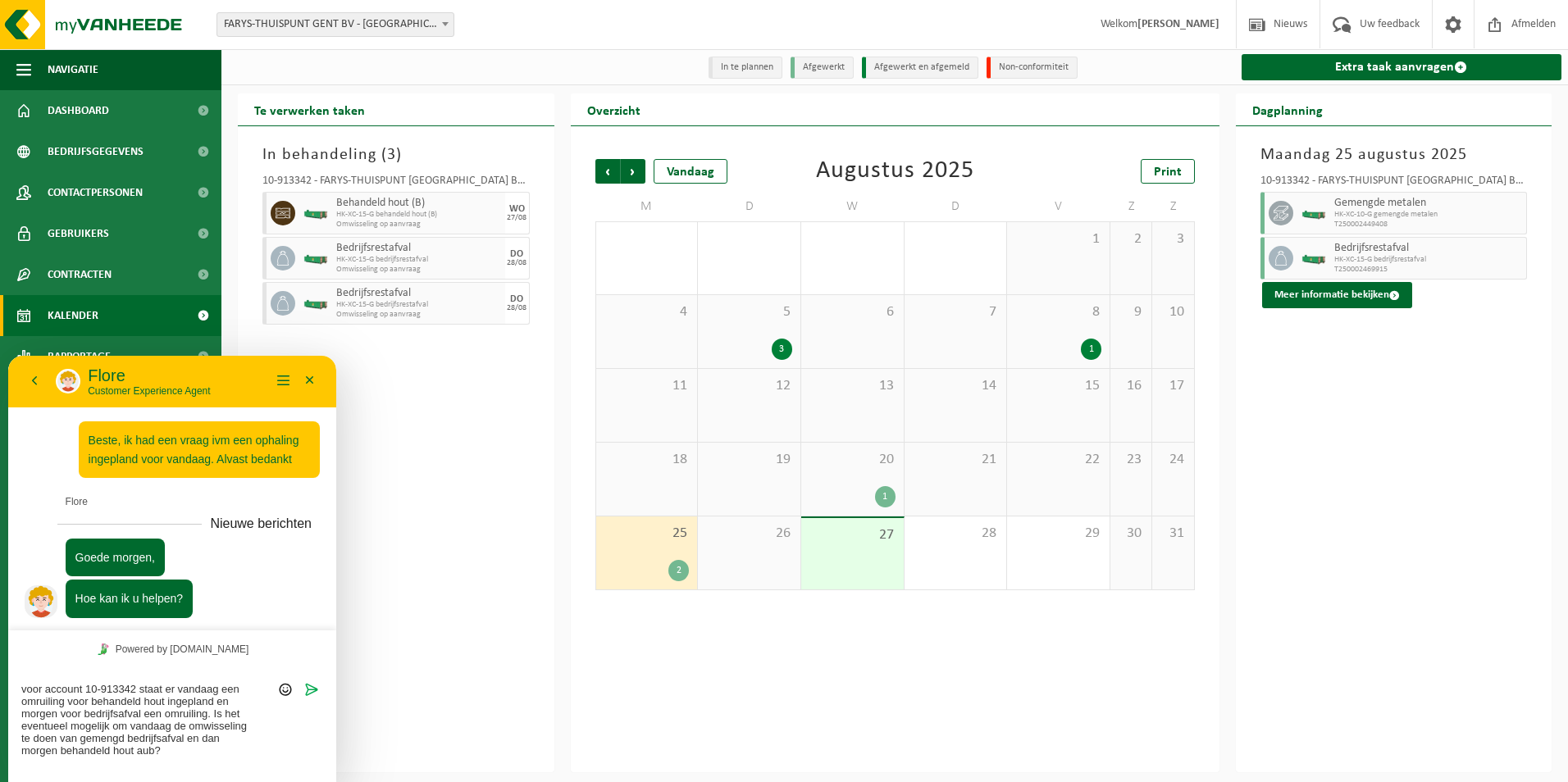
click at [9, 356] on textarea "voor account 10-913342 staat er vandaag een omruiling voor behandeld hout ingep…" at bounding box center [9, 356] width 0 height 0
type textarea "voor account 10-913342 staat er vandaag een omruiling voor behandeld hout ingep…"
click at [311, 690] on icon "Verzenden" at bounding box center [311, 689] width 15 height 15
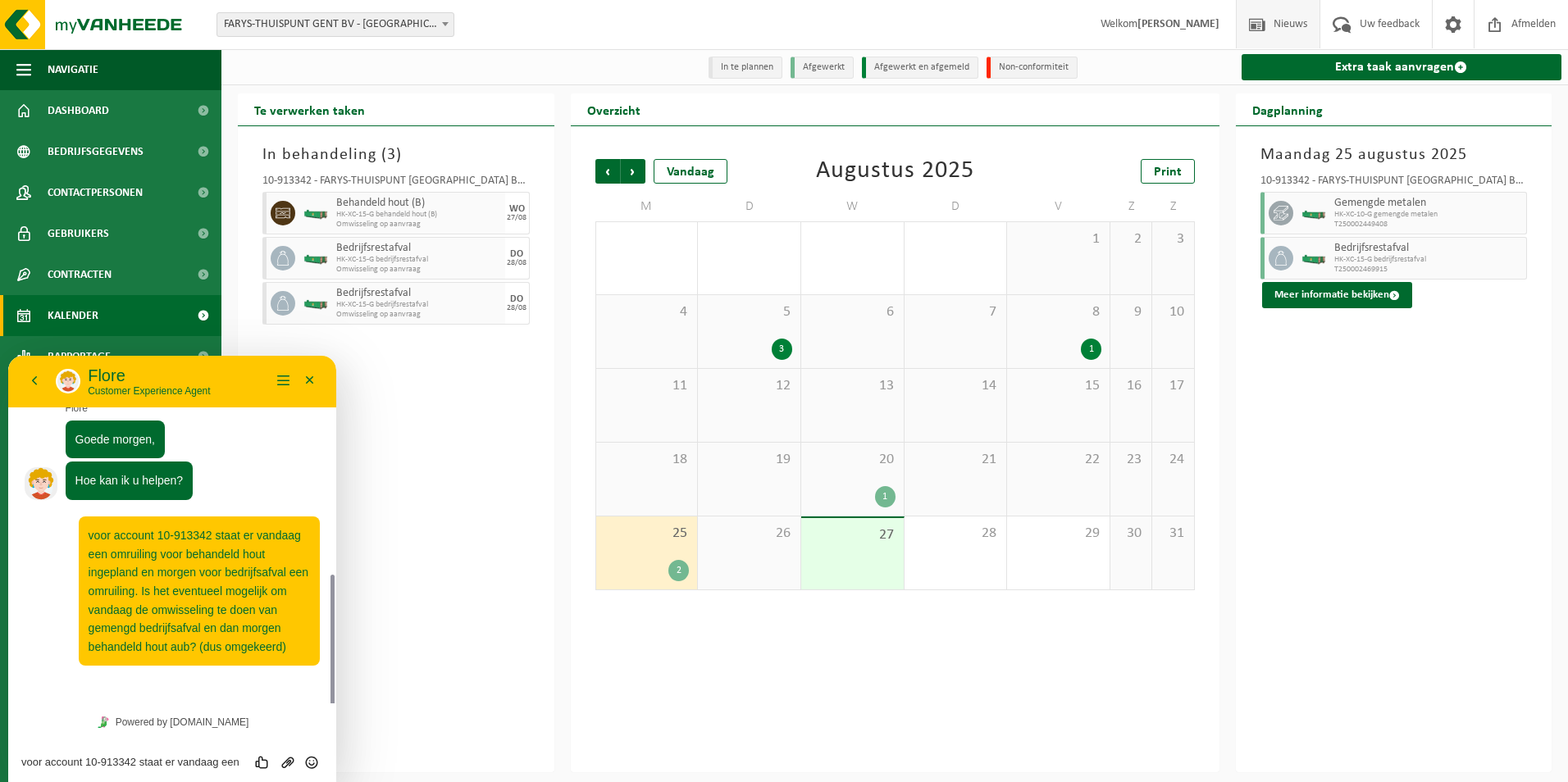
scroll to position [189, 0]
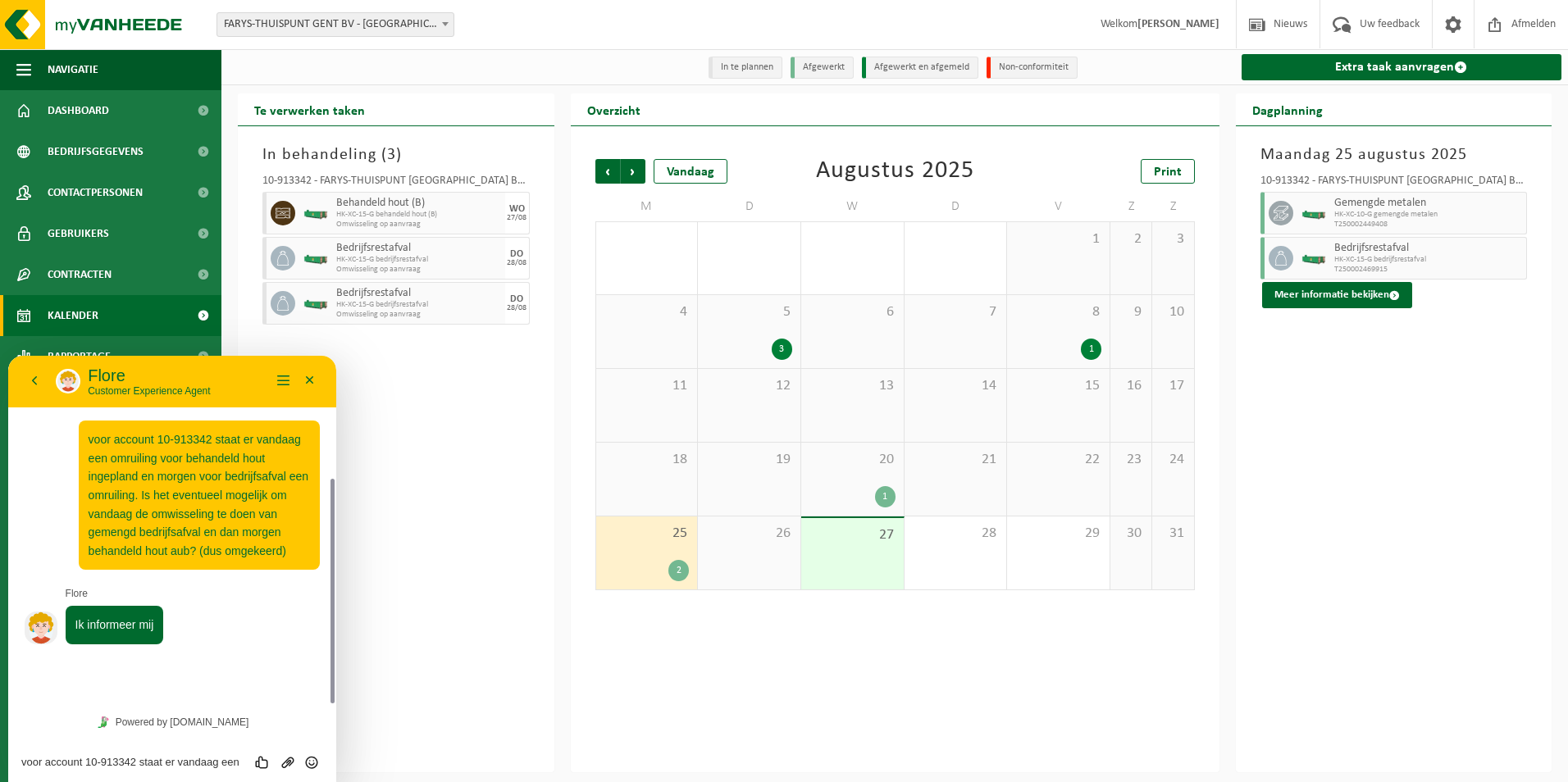
click at [9, 356] on div "voor account 10-913342 staat er vandaag een omruiling voor behandeld hout ingep…" at bounding box center [9, 356] width 0 height 0
click at [9, 356] on textarea "voor account 10-913342 staat er vandaag een omruiling voor behandeld hout ingep…" at bounding box center [9, 356] width 0 height 0
type textarea "Danku"
